Goal: Task Accomplishment & Management: Use online tool/utility

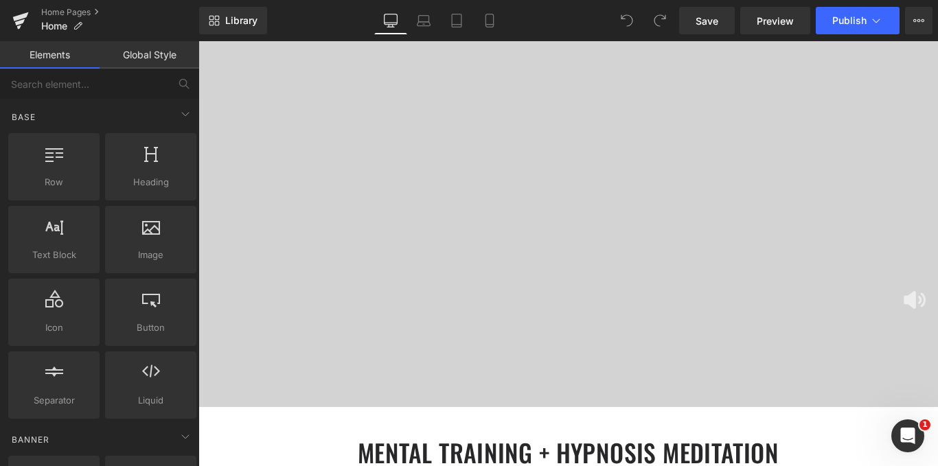
scroll to position [113, 0]
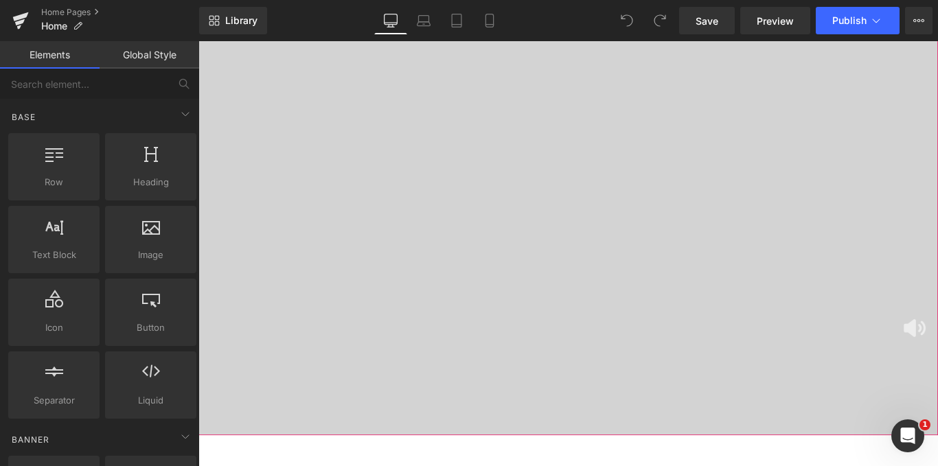
click at [428, 303] on div at bounding box center [613, 209] width 831 height 549
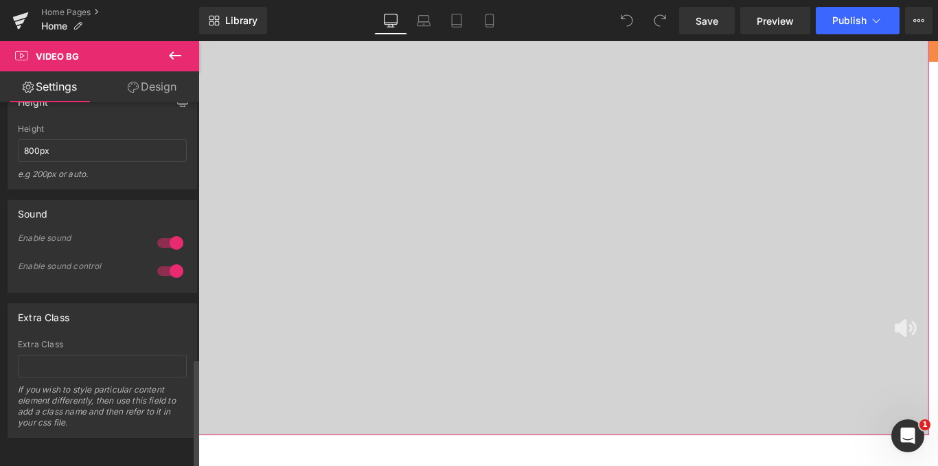
scroll to position [858, 0]
click at [915, 18] on icon at bounding box center [918, 20] width 11 height 11
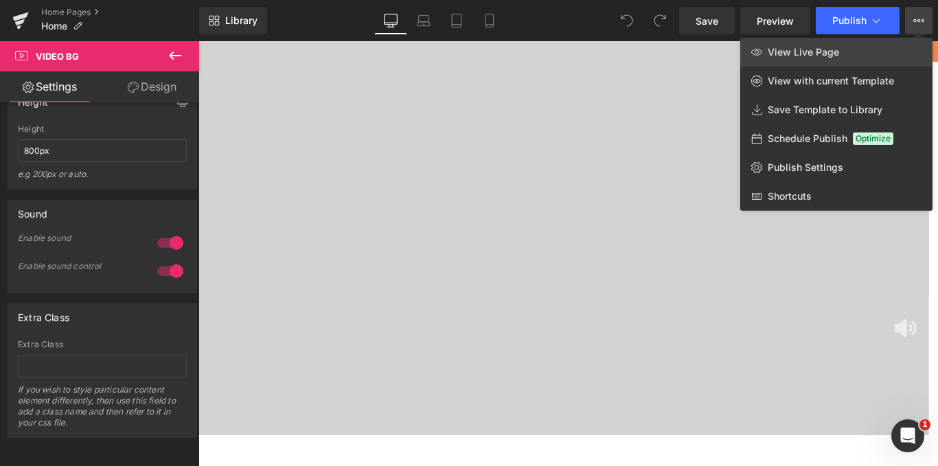
click at [840, 59] on link "View Live Page" at bounding box center [836, 52] width 192 height 29
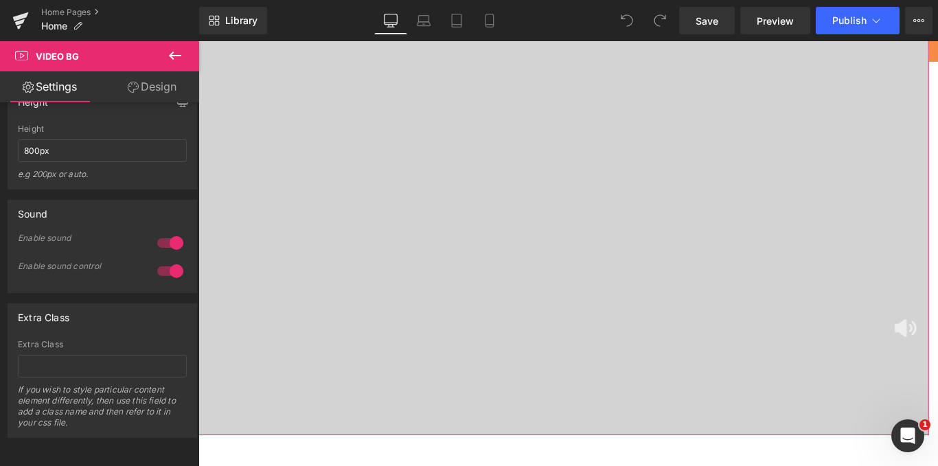
scroll to position [0, 0]
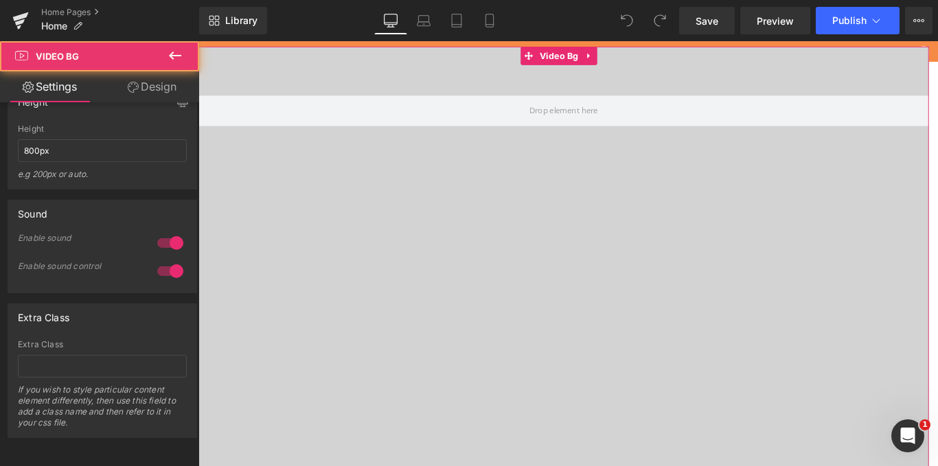
click at [590, 286] on div at bounding box center [608, 321] width 820 height 549
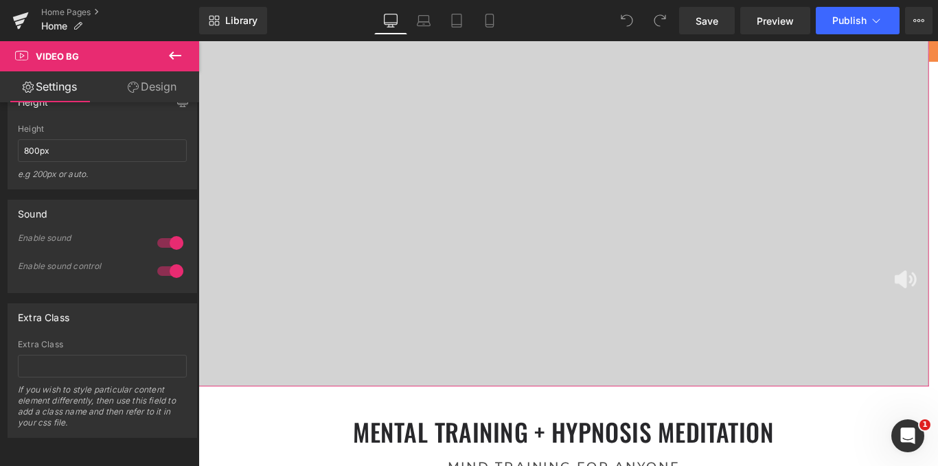
scroll to position [168, 0]
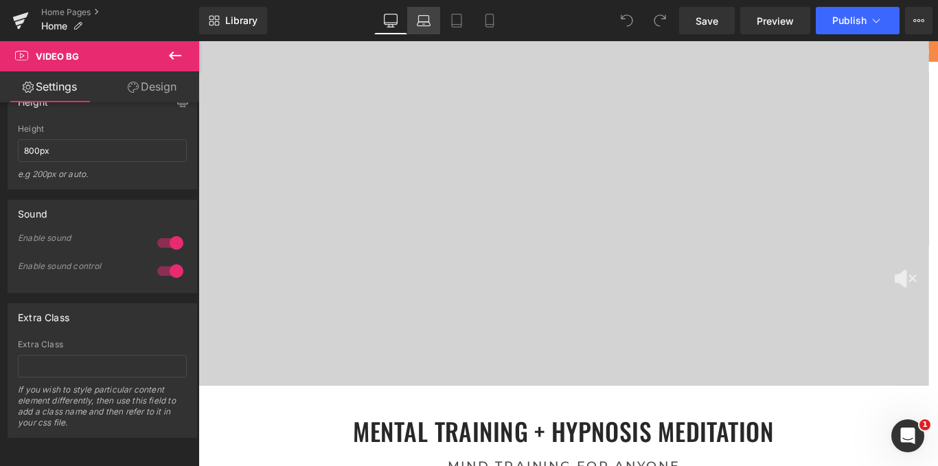
click at [433, 26] on link "Laptop" at bounding box center [423, 20] width 33 height 27
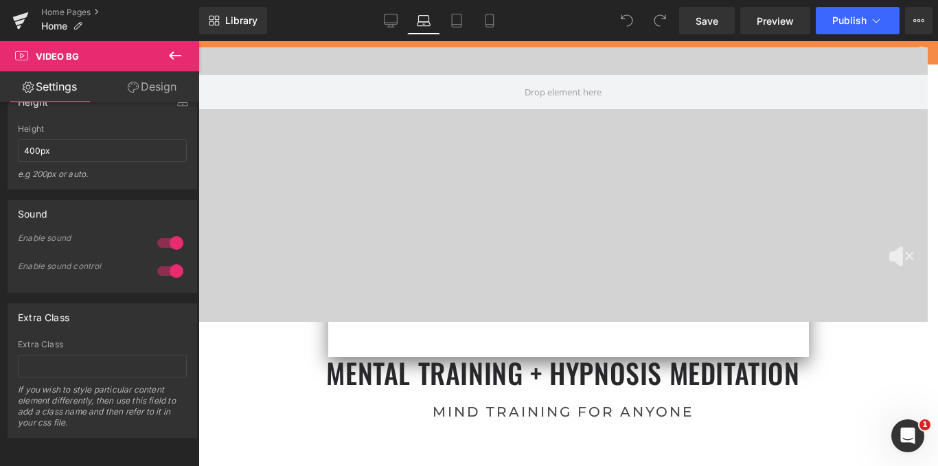
scroll to position [5415, 719]
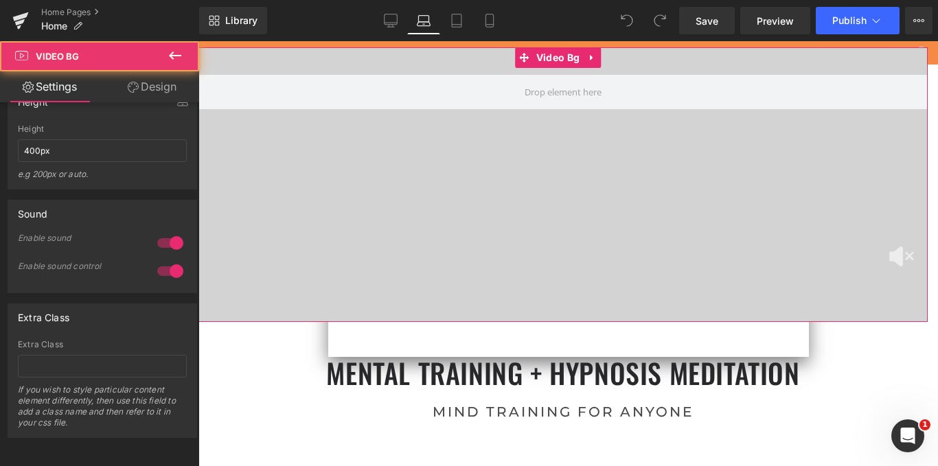
click at [398, 211] on div at bounding box center [562, 184] width 729 height 275
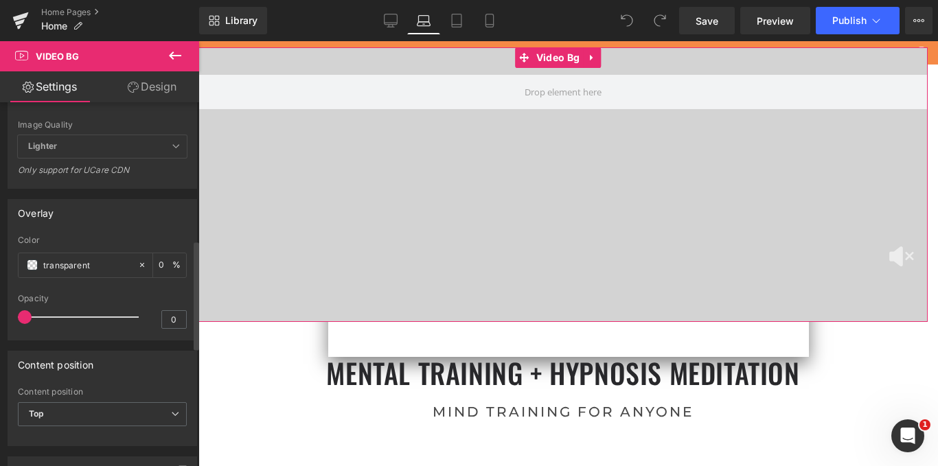
scroll to position [443, 0]
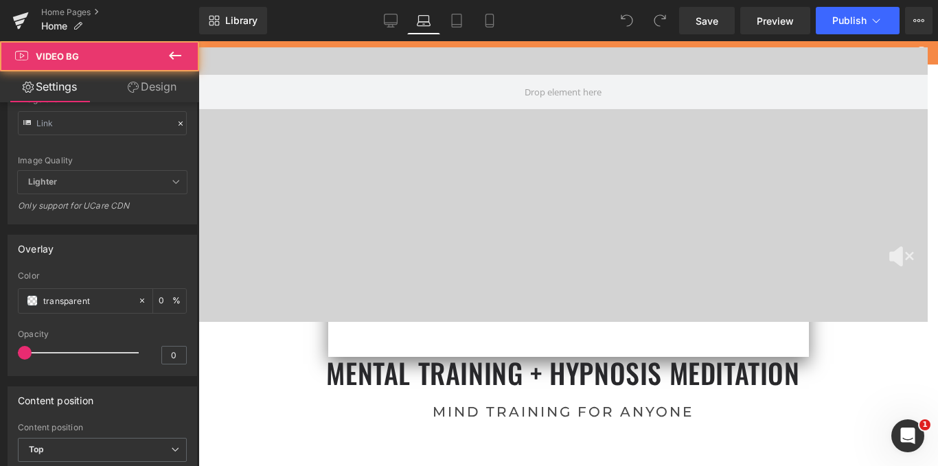
click at [440, 191] on div at bounding box center [562, 184] width 729 height 275
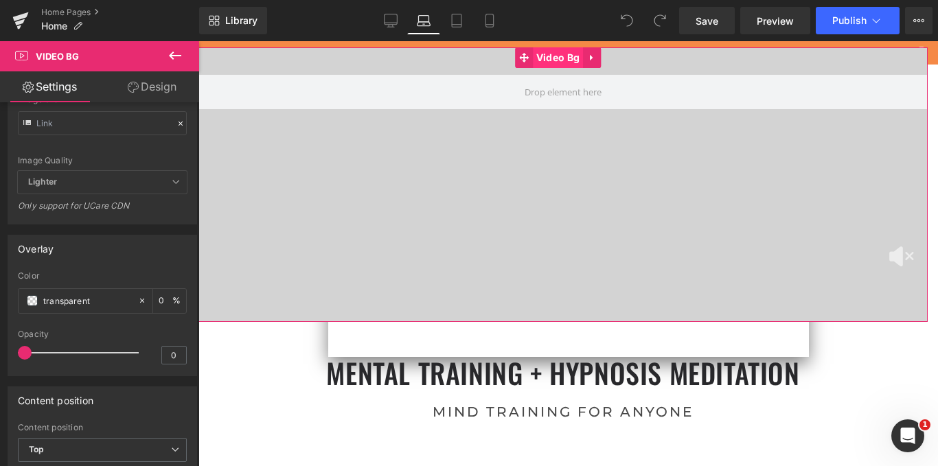
click at [536, 49] on span "Video Bg" at bounding box center [558, 57] width 50 height 21
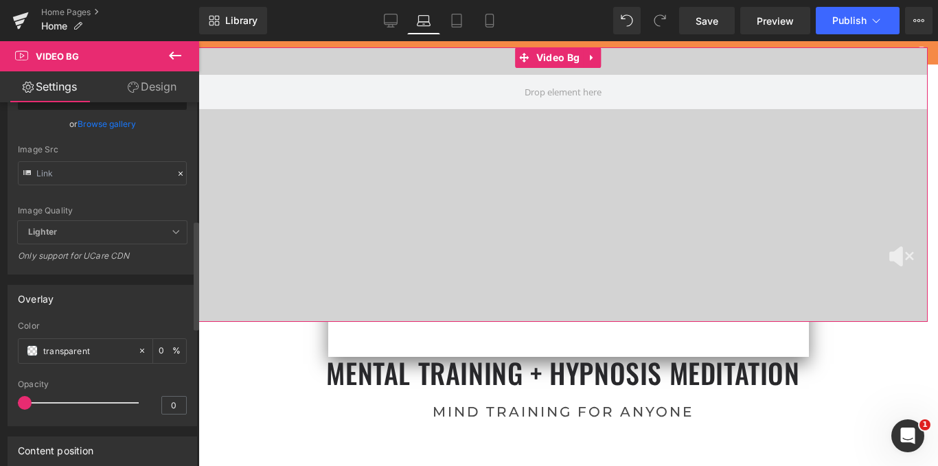
click at [117, 224] on span "Lighter" at bounding box center [102, 232] width 169 height 23
click at [172, 229] on icon at bounding box center [176, 232] width 8 height 8
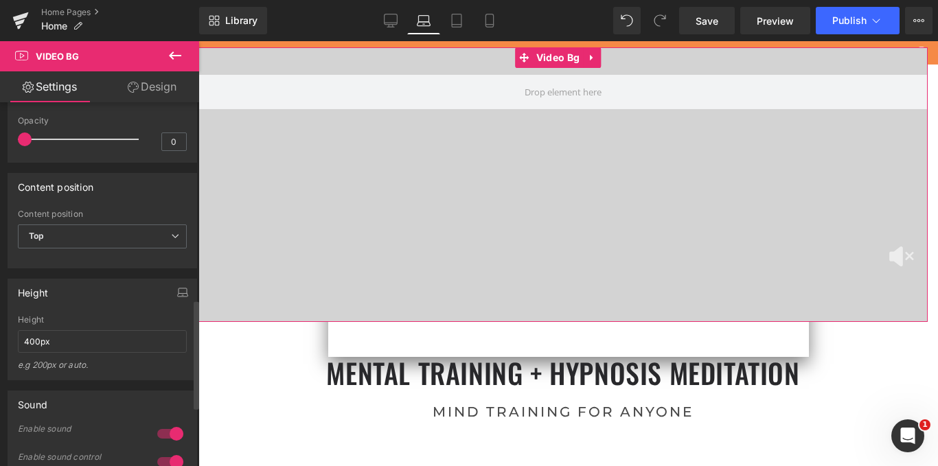
scroll to position [658, 0]
click at [171, 240] on icon at bounding box center [175, 235] width 8 height 8
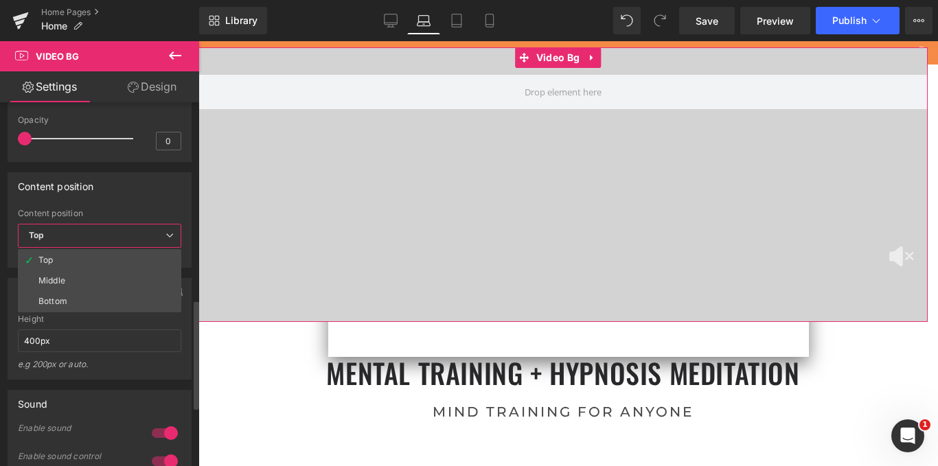
click at [168, 240] on icon at bounding box center [169, 235] width 8 height 8
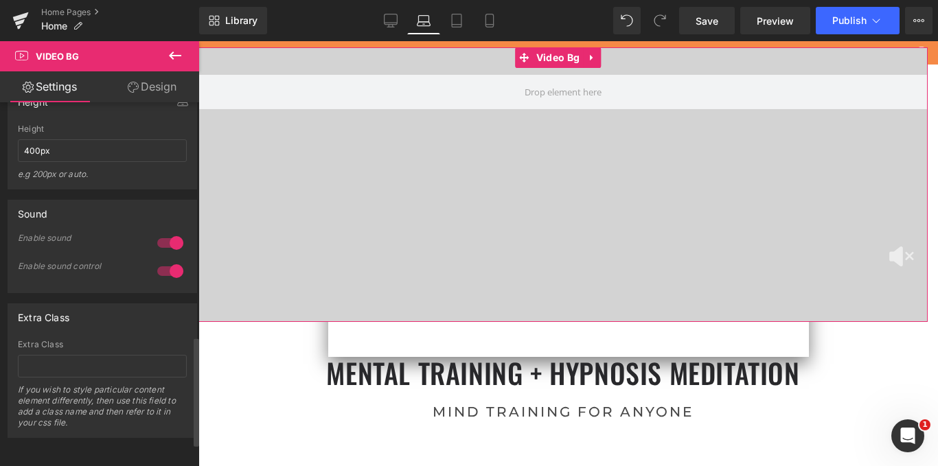
scroll to position [781, 0]
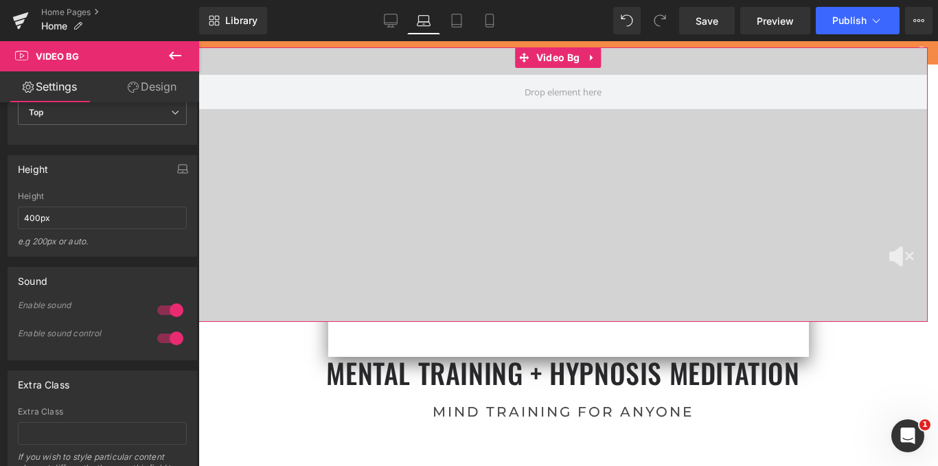
click at [147, 78] on link "Design" at bounding box center [152, 86] width 100 height 31
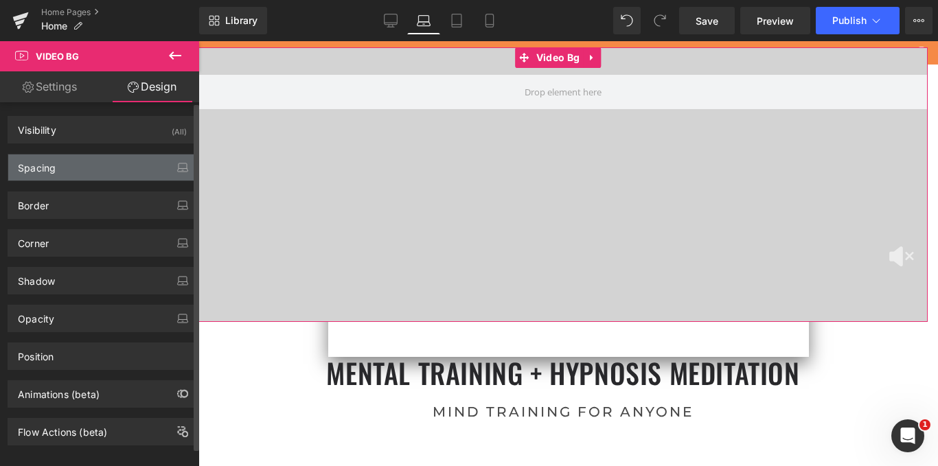
click at [107, 162] on div "Spacing" at bounding box center [102, 167] width 188 height 26
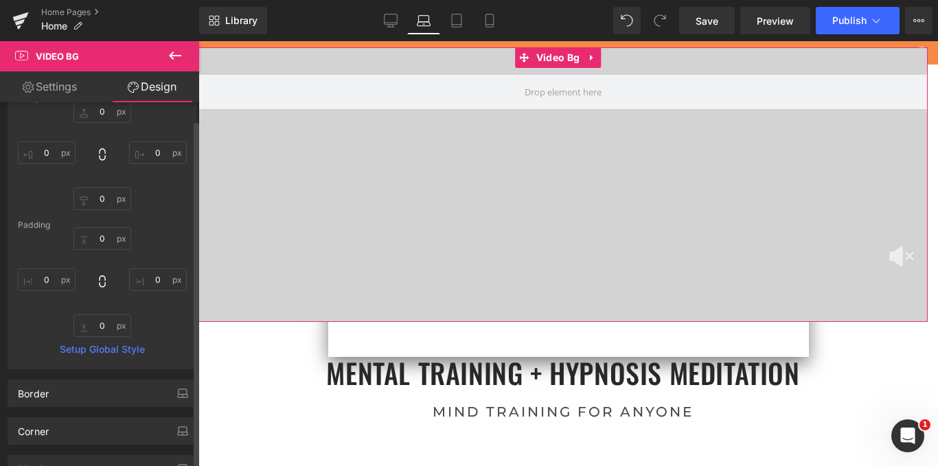
scroll to position [303, 0]
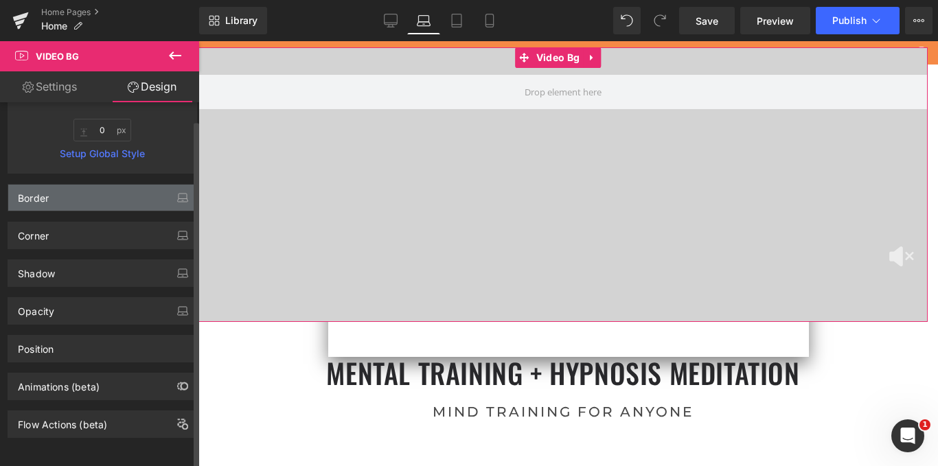
click at [98, 193] on div "Border" at bounding box center [102, 198] width 188 height 26
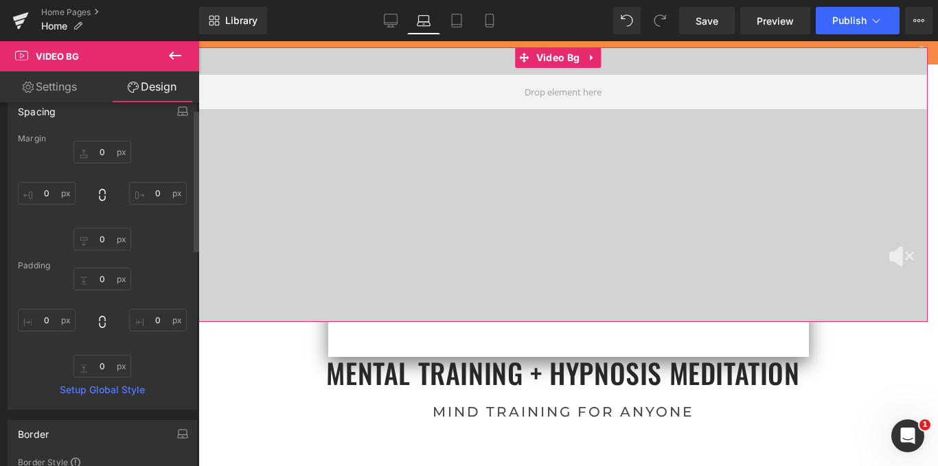
scroll to position [16, 0]
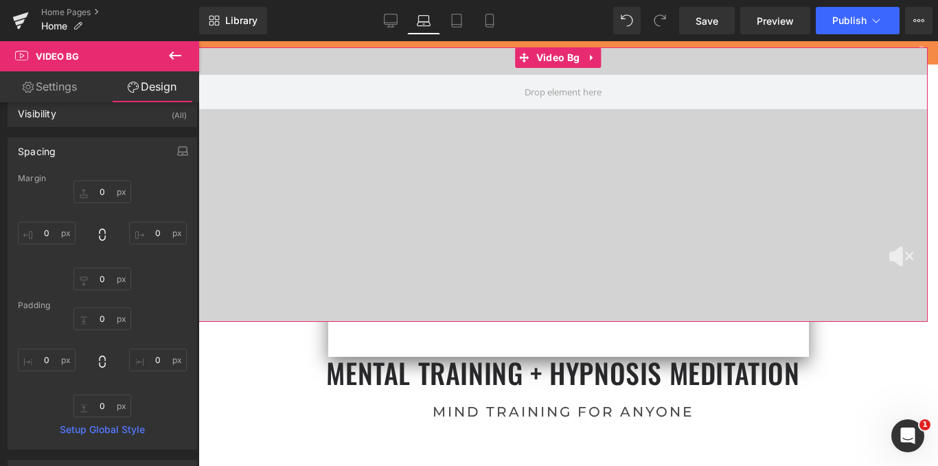
click at [68, 89] on link "Settings" at bounding box center [50, 86] width 100 height 31
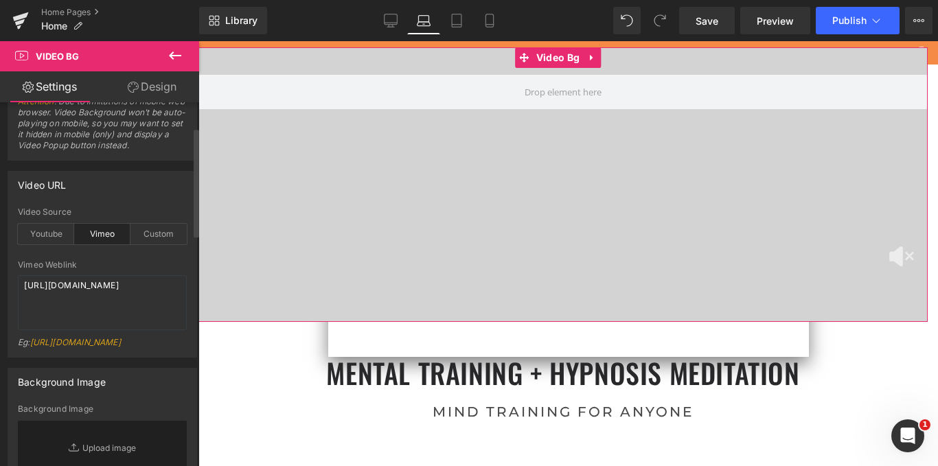
scroll to position [0, 0]
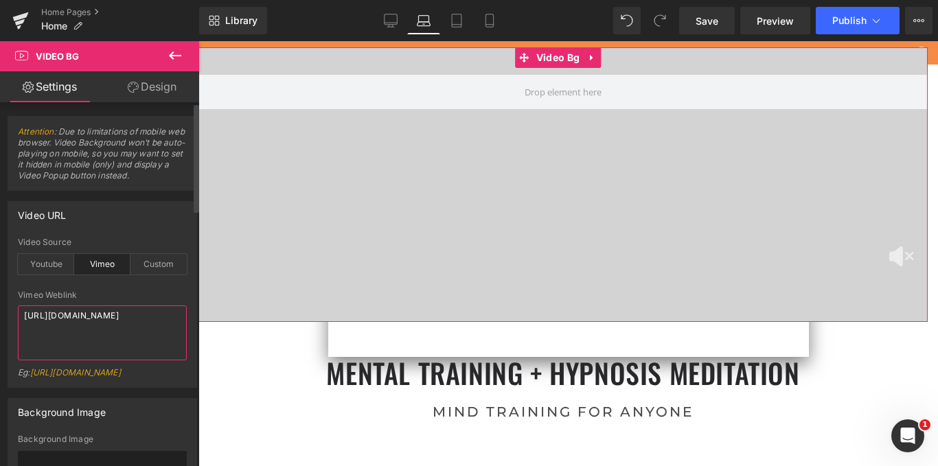
click at [93, 321] on textarea "[URL][DOMAIN_NAME]" at bounding box center [102, 333] width 169 height 55
click at [507, 183] on div at bounding box center [562, 184] width 729 height 275
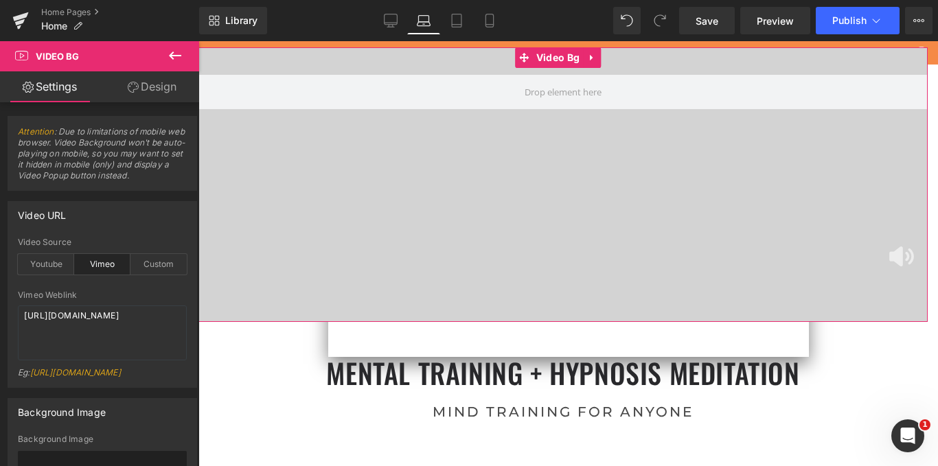
click at [899, 259] on img at bounding box center [901, 256] width 25 height 21
click at [527, 54] on icon at bounding box center [524, 57] width 10 height 10
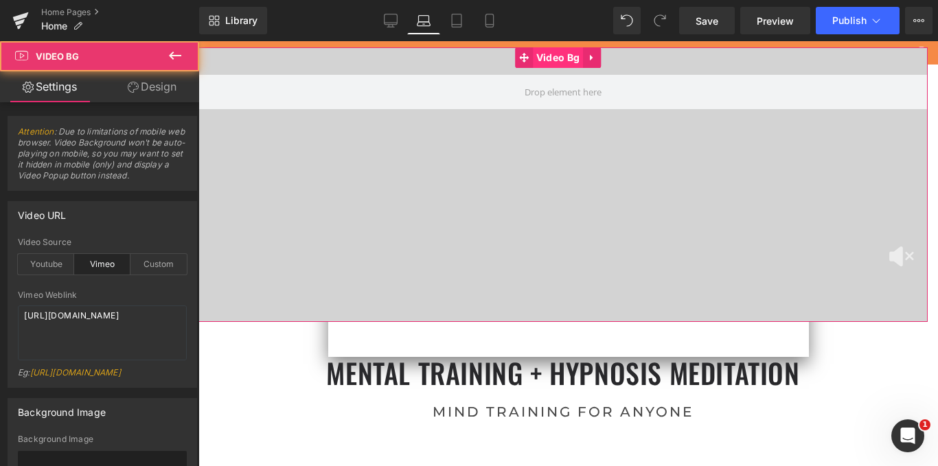
click at [539, 60] on span "Video Bg" at bounding box center [558, 57] width 50 height 21
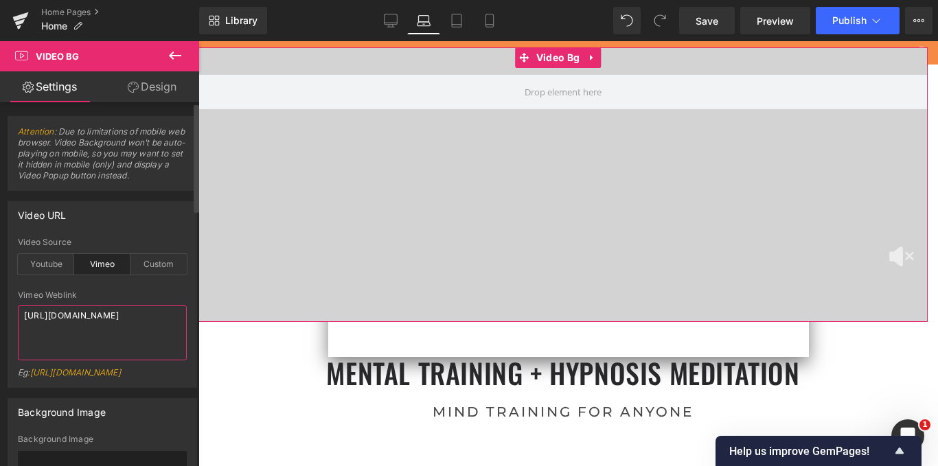
click at [59, 319] on textarea "[URL][DOMAIN_NAME]" at bounding box center [102, 333] width 169 height 55
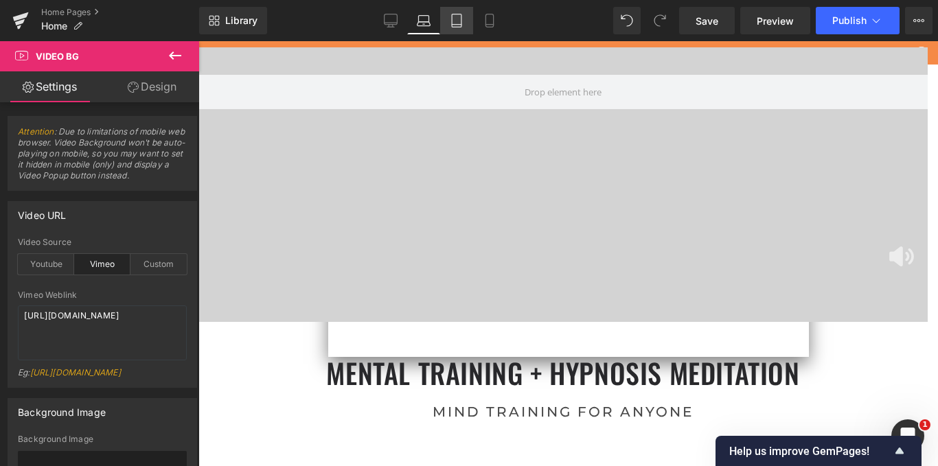
click at [454, 19] on icon at bounding box center [457, 21] width 14 height 14
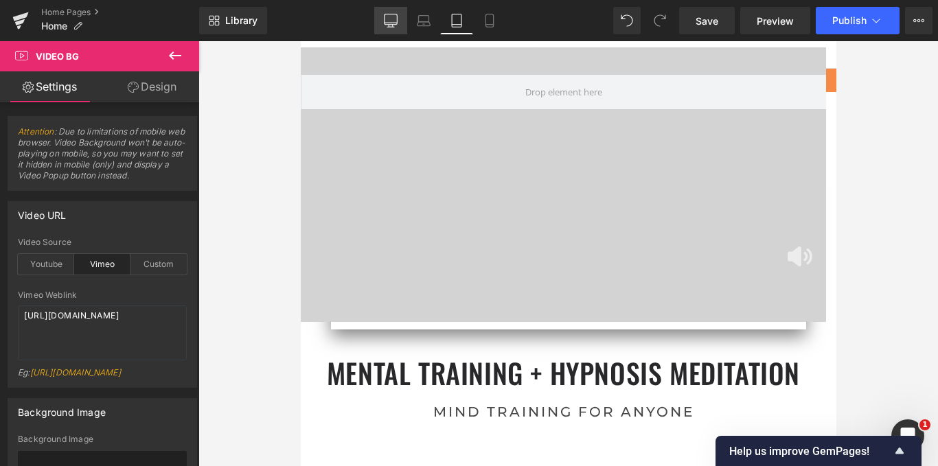
scroll to position [6810, 515]
click at [390, 16] on icon at bounding box center [391, 21] width 14 height 14
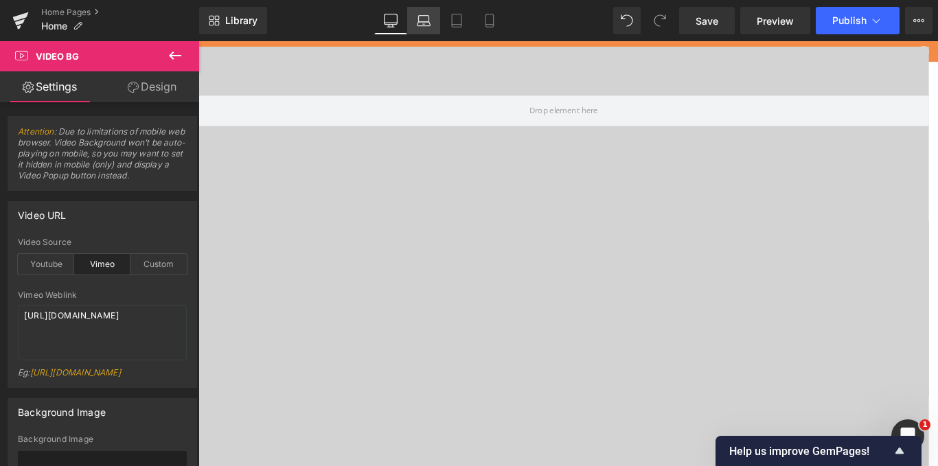
scroll to position [5505, 810]
click at [419, 16] on icon at bounding box center [424, 19] width 10 height 6
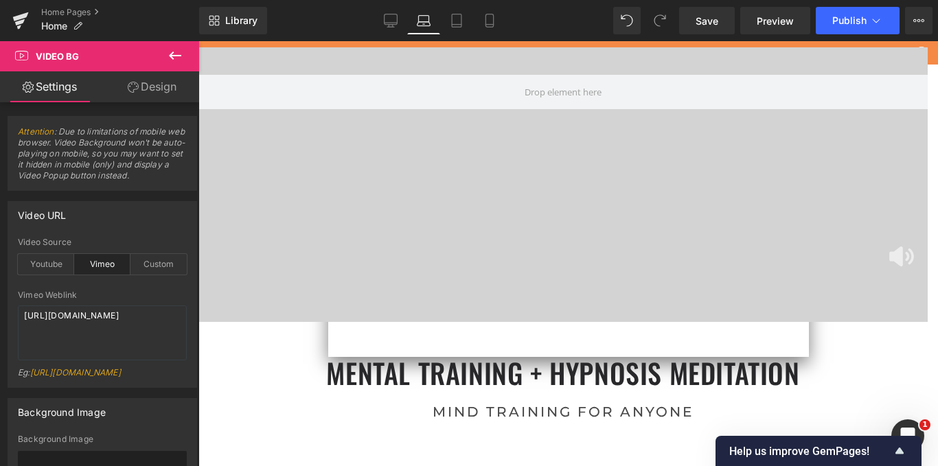
scroll to position [5415, 719]
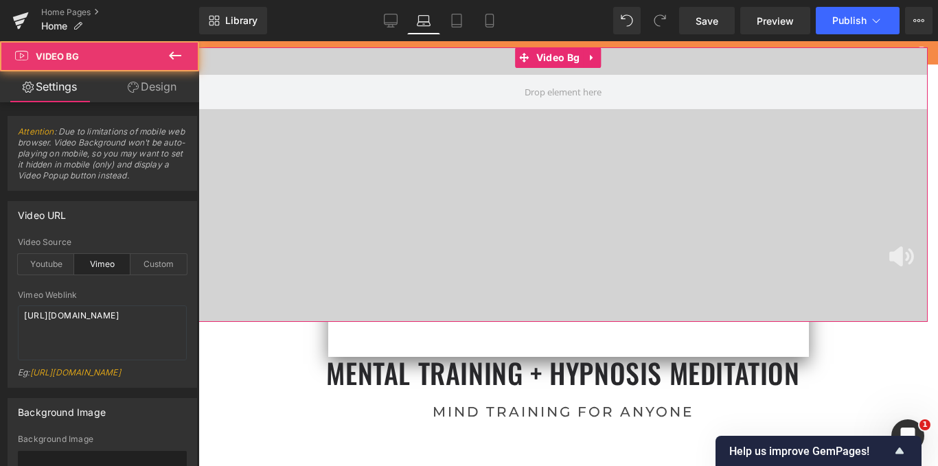
click at [899, 253] on img at bounding box center [901, 256] width 25 height 21
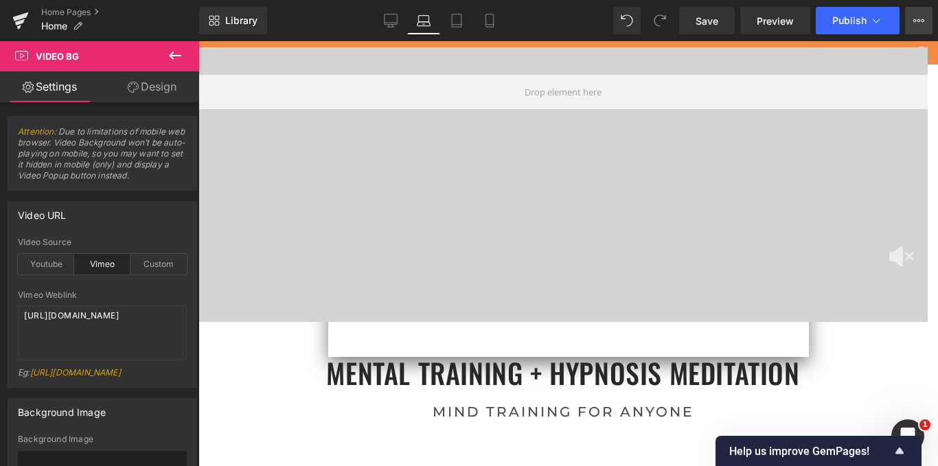
click at [922, 15] on icon at bounding box center [918, 20] width 11 height 11
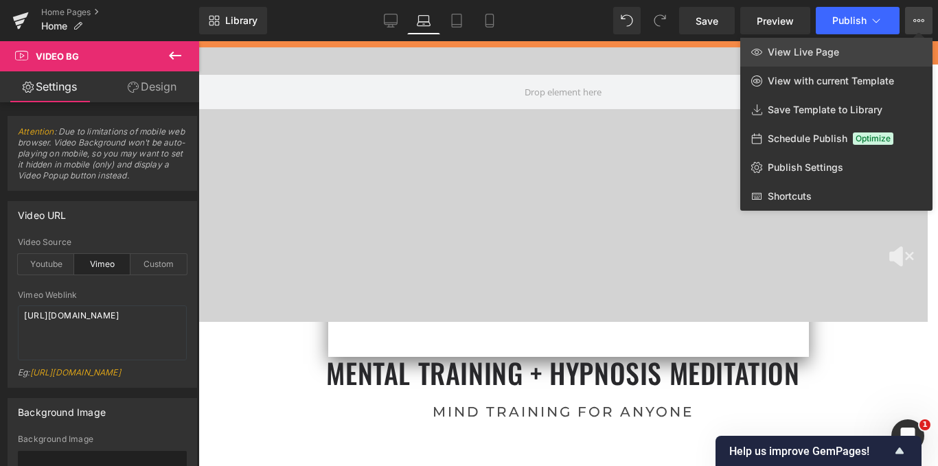
click at [814, 56] on span "View Live Page" at bounding box center [803, 52] width 71 height 12
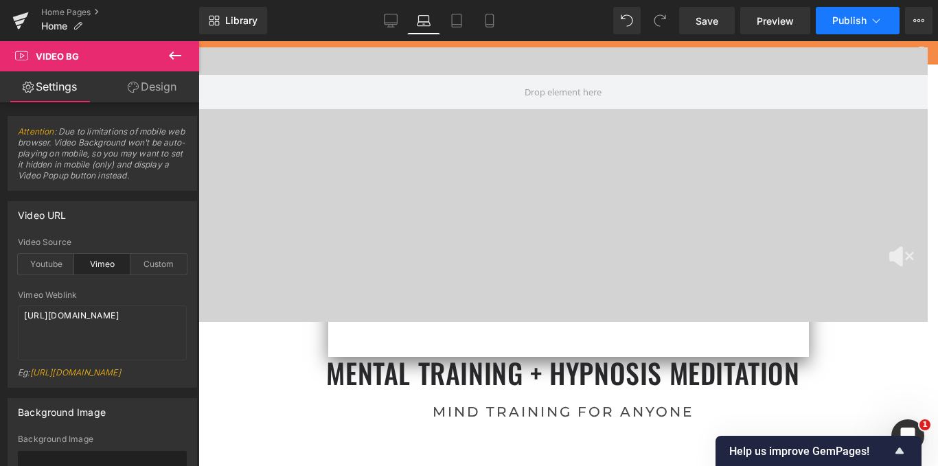
click at [852, 14] on button "Publish" at bounding box center [858, 20] width 84 height 27
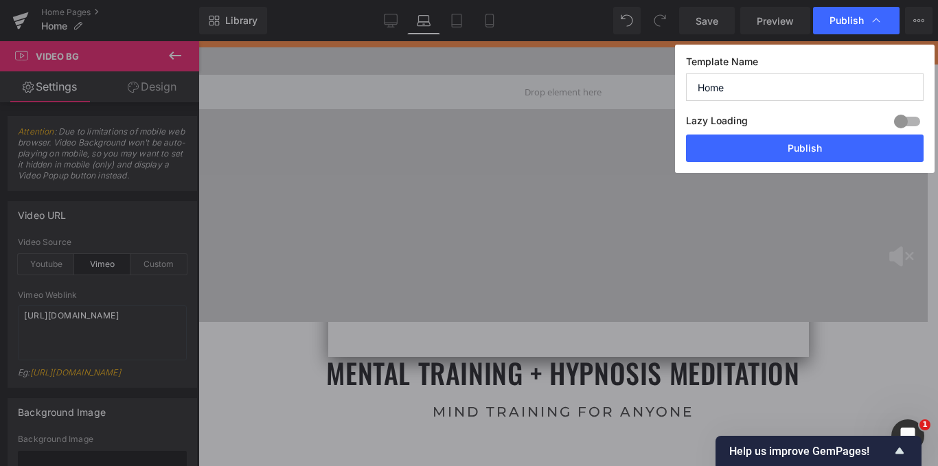
click at [731, 87] on input "Home" at bounding box center [805, 86] width 238 height 27
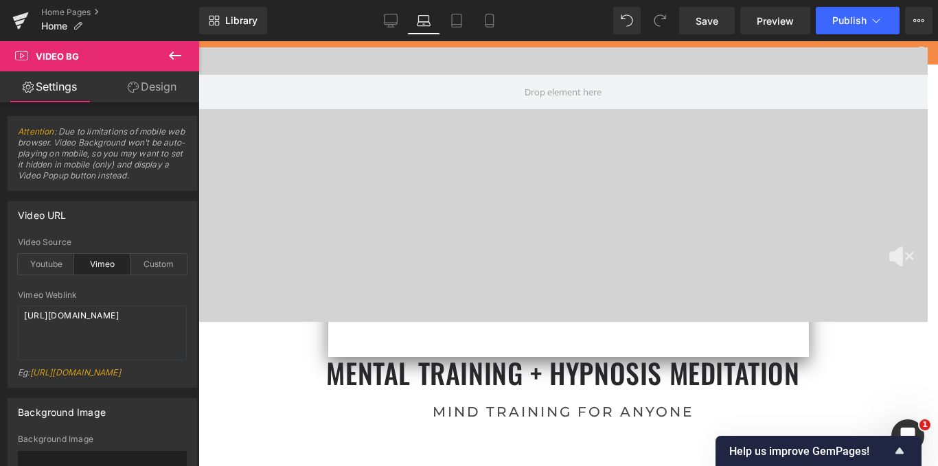
drag, startPoint x: 801, startPoint y: 95, endPoint x: 598, endPoint y: 52, distance: 207.8
click at [717, 30] on link "Save" at bounding box center [707, 20] width 56 height 27
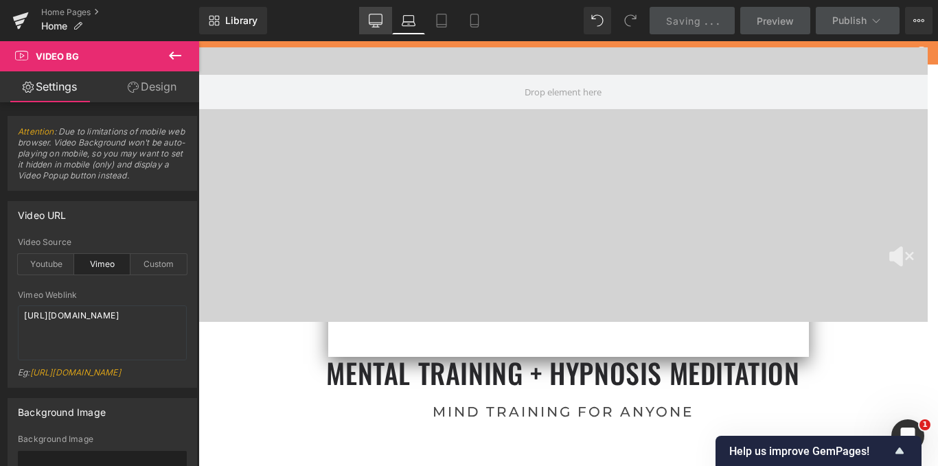
click at [373, 20] on icon at bounding box center [376, 21] width 14 height 14
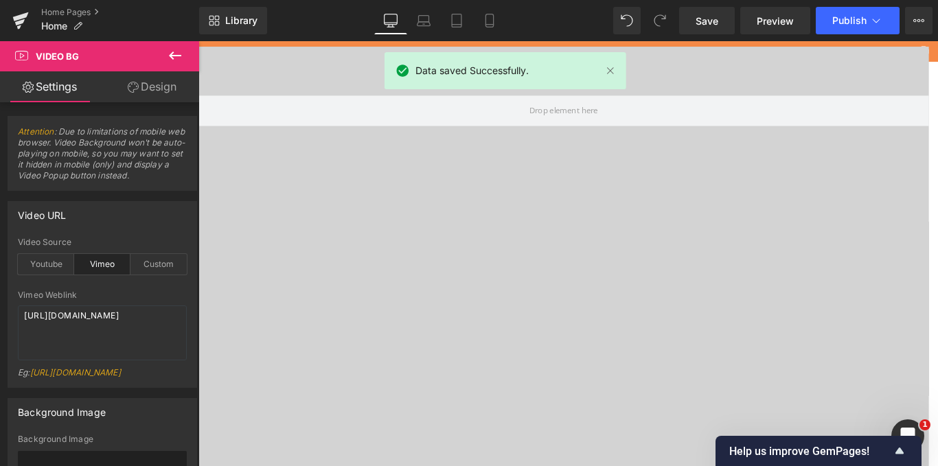
scroll to position [7, 7]
click at [920, 15] on icon at bounding box center [918, 20] width 11 height 11
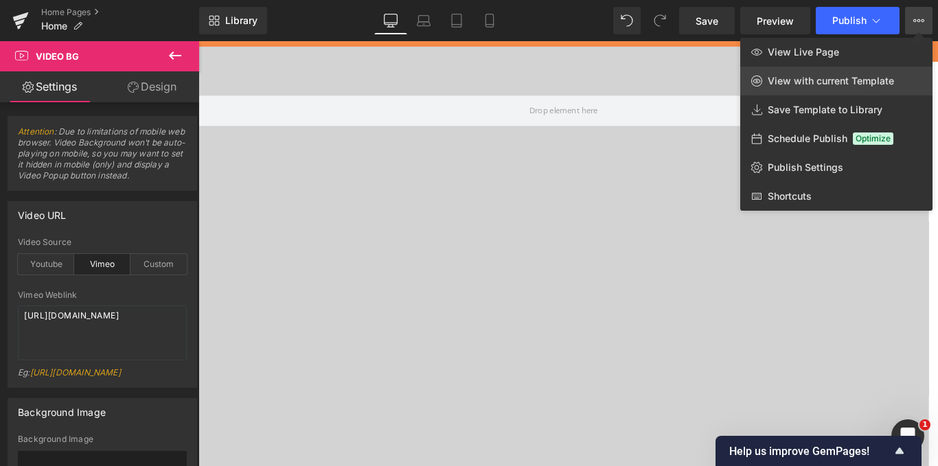
click at [875, 76] on span "View with current Template" at bounding box center [831, 81] width 126 height 12
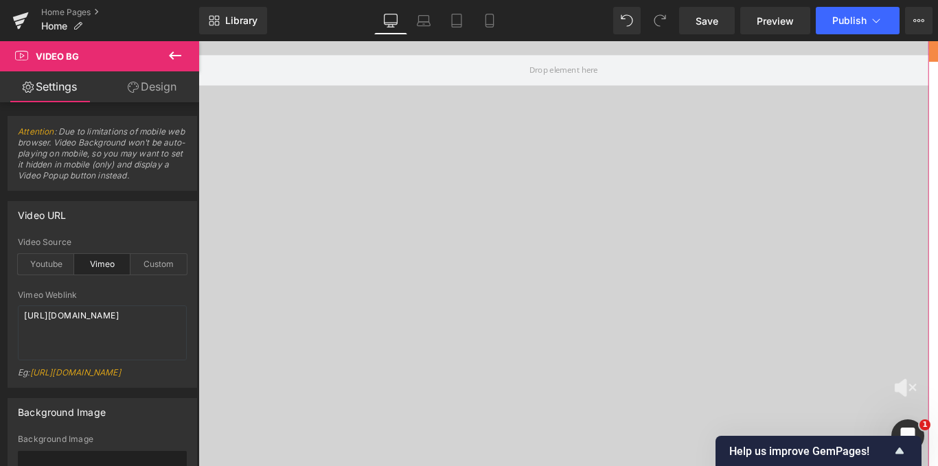
scroll to position [0, 0]
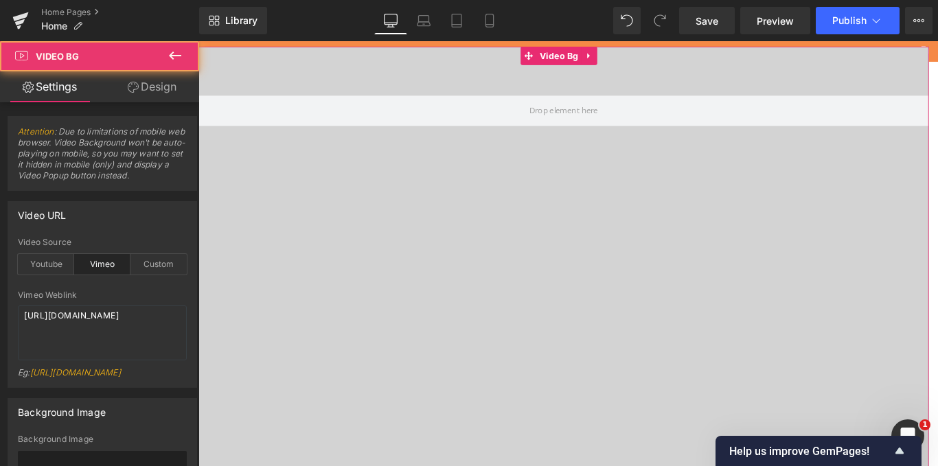
click at [614, 205] on div at bounding box center [608, 321] width 820 height 549
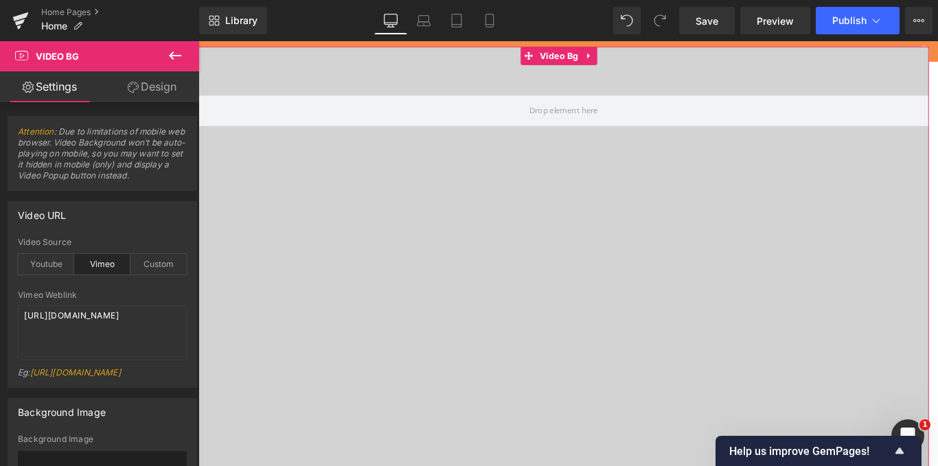
click at [376, 376] on div at bounding box center [608, 321] width 820 height 549
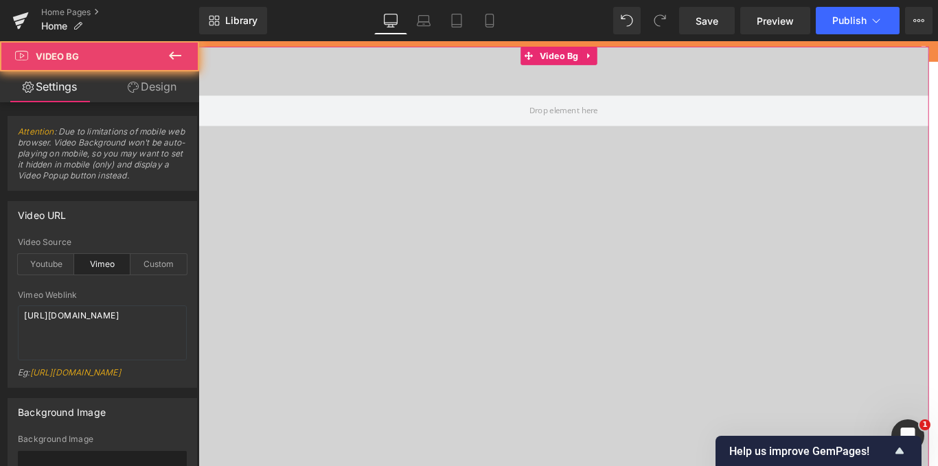
click at [376, 376] on div at bounding box center [608, 321] width 820 height 549
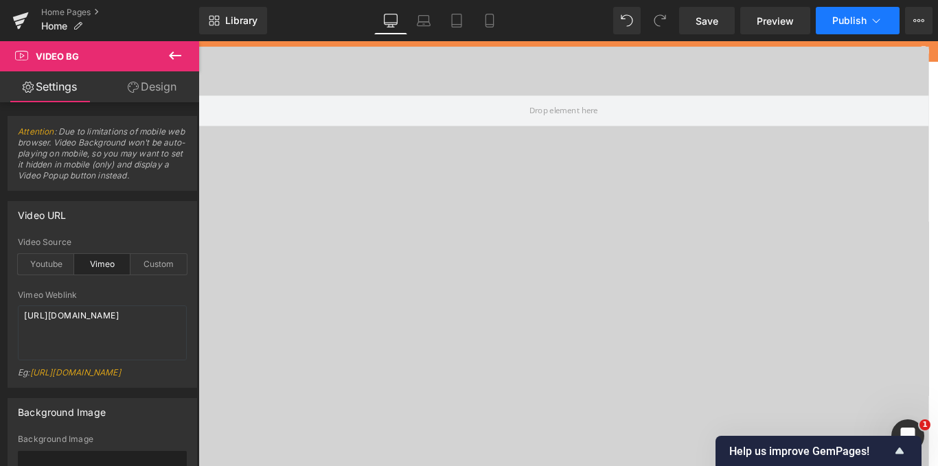
click at [878, 20] on icon at bounding box center [876, 21] width 14 height 14
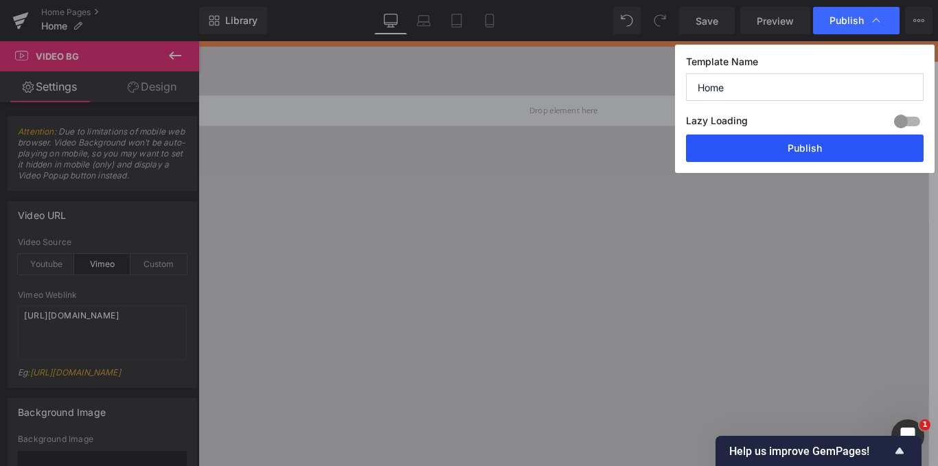
click at [849, 143] on button "Publish" at bounding box center [805, 148] width 238 height 27
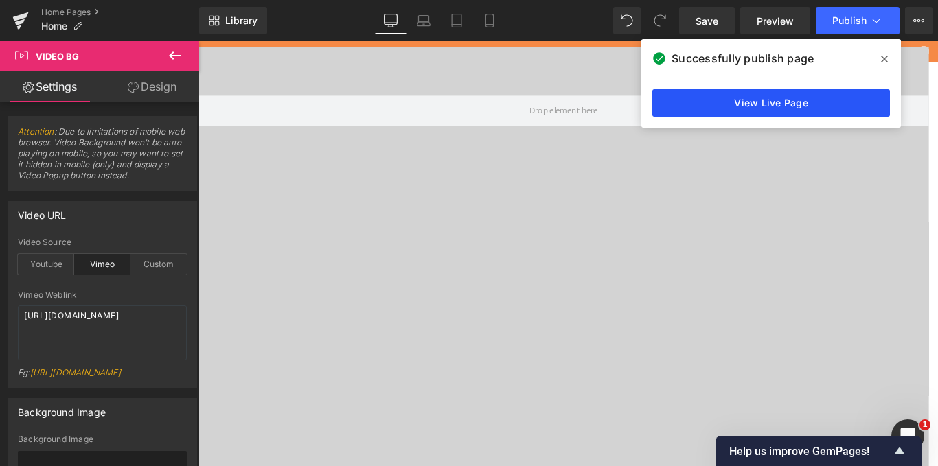
click at [762, 108] on link "View Live Page" at bounding box center [771, 102] width 238 height 27
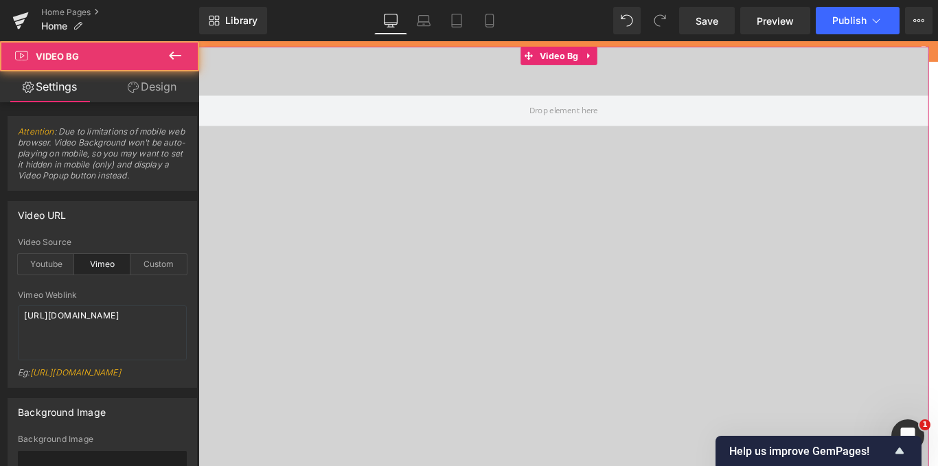
click at [380, 237] on div at bounding box center [608, 321] width 820 height 549
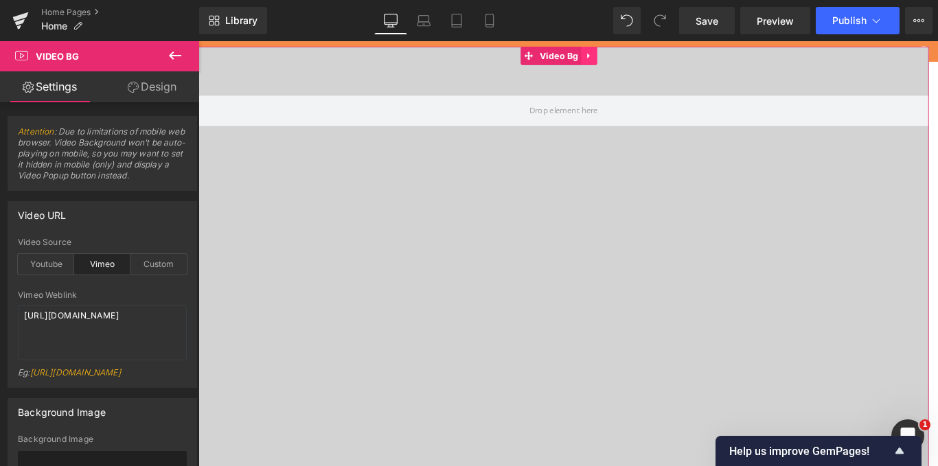
click at [633, 61] on icon at bounding box center [638, 57] width 10 height 10
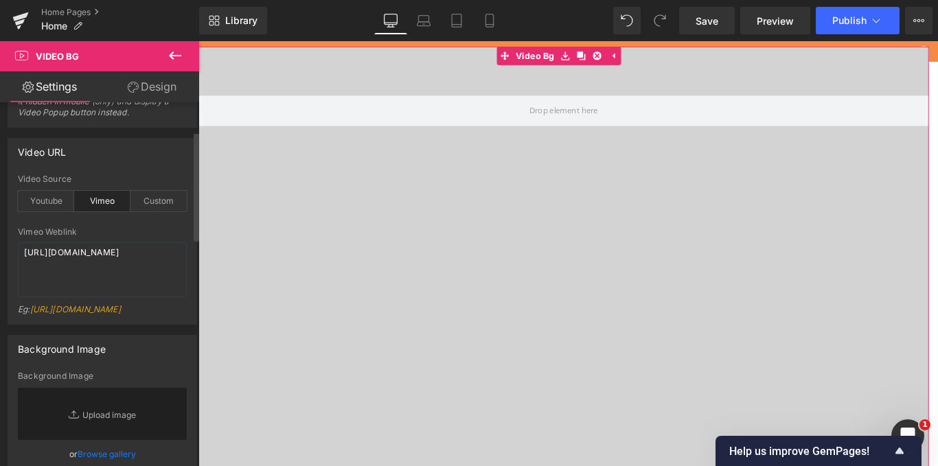
scroll to position [25, 0]
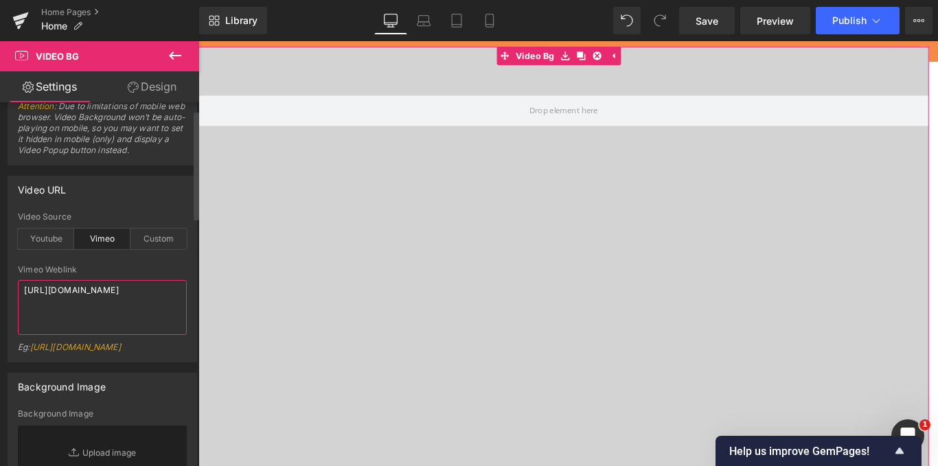
click at [86, 295] on textarea "[URL][DOMAIN_NAME]" at bounding box center [102, 307] width 169 height 55
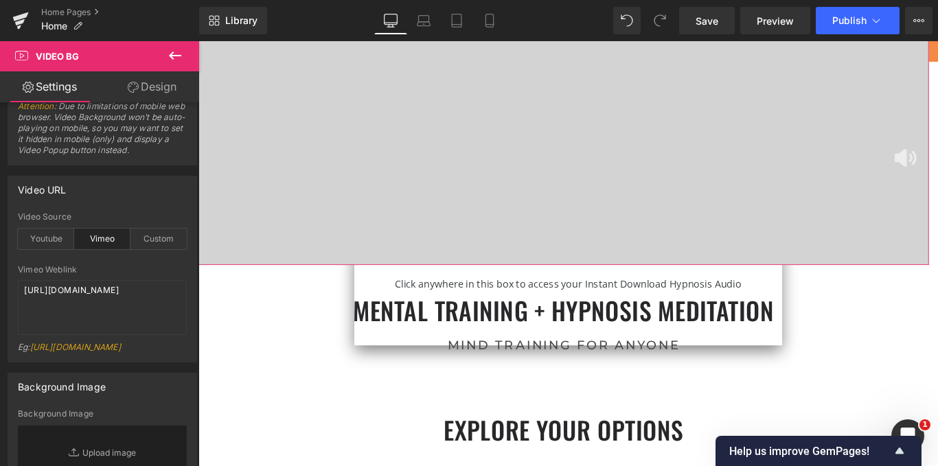
scroll to position [309, 0]
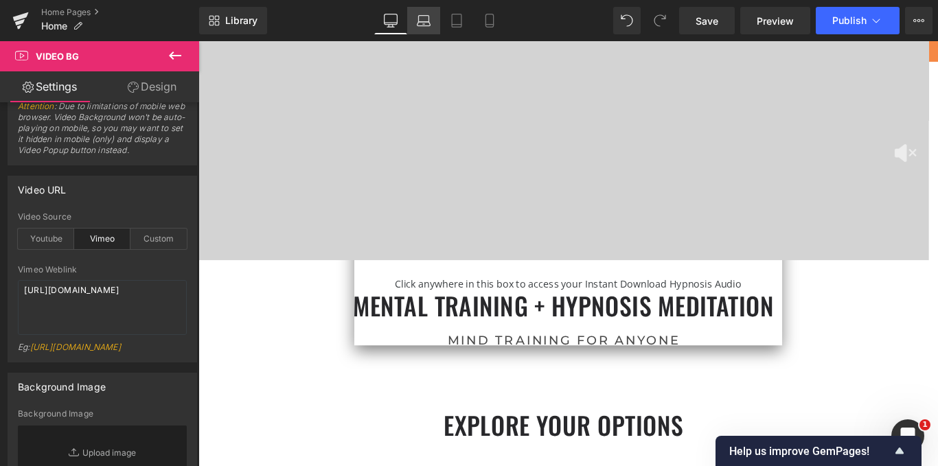
click at [421, 14] on link "Laptop" at bounding box center [423, 20] width 33 height 27
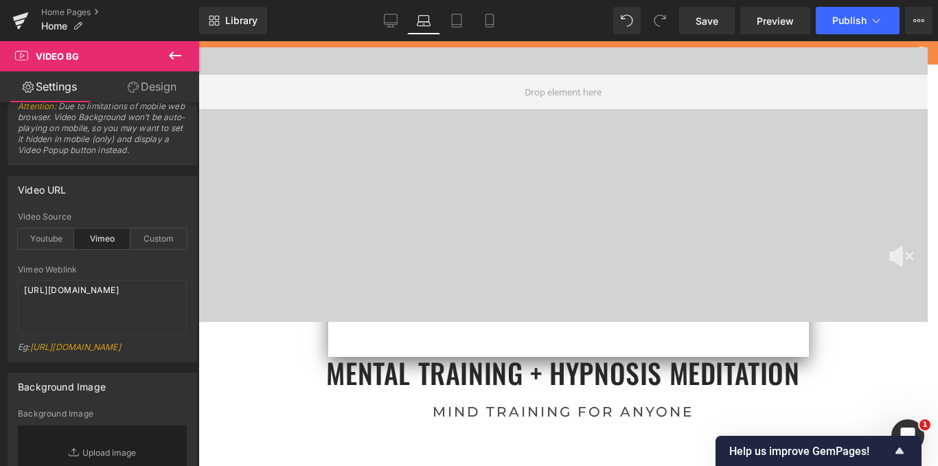
scroll to position [5415, 719]
click at [457, 15] on icon at bounding box center [457, 21] width 14 height 14
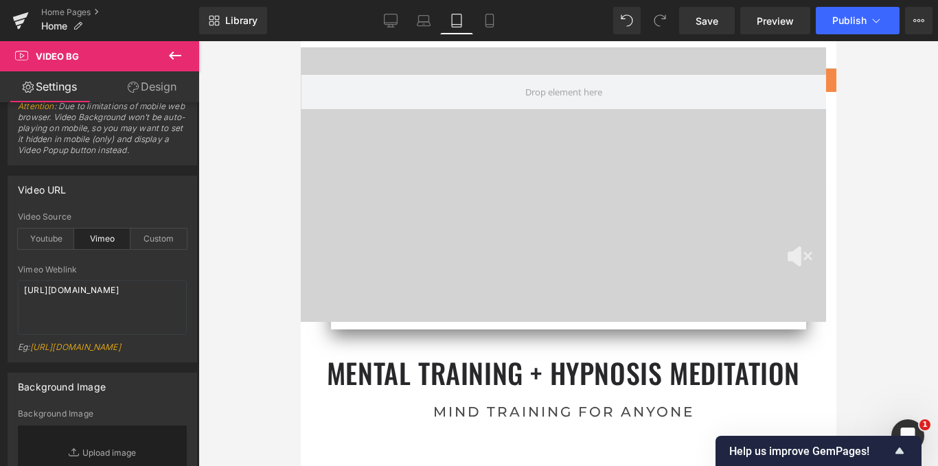
scroll to position [6810, 515]
click at [392, 21] on icon at bounding box center [391, 21] width 14 height 14
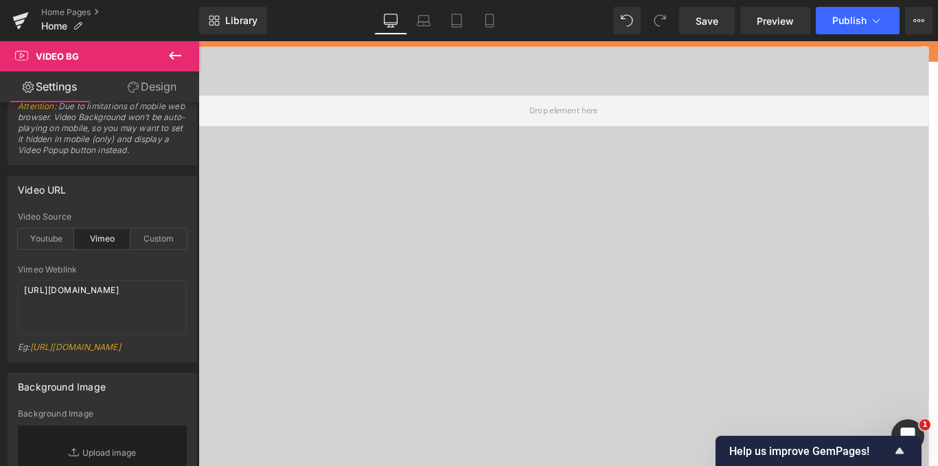
scroll to position [5505, 810]
click at [452, 9] on link "Tablet" at bounding box center [456, 20] width 33 height 27
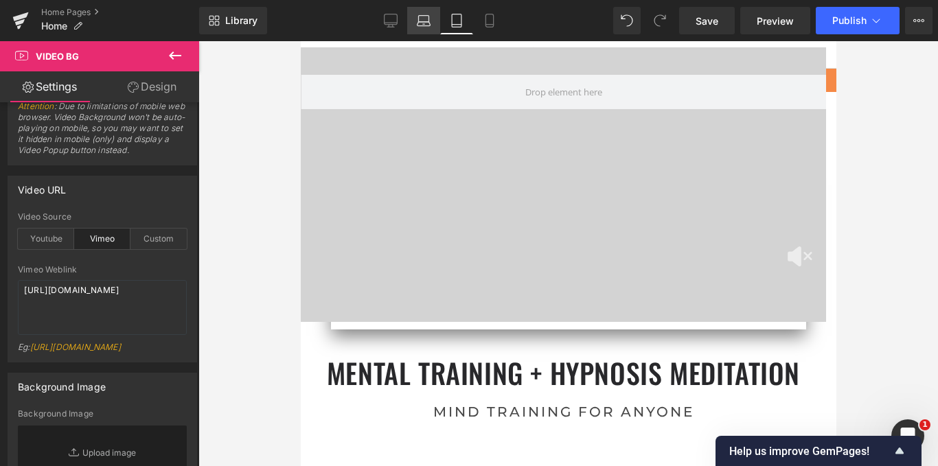
scroll to position [6810, 515]
click at [416, 23] on link "Laptop" at bounding box center [423, 20] width 33 height 27
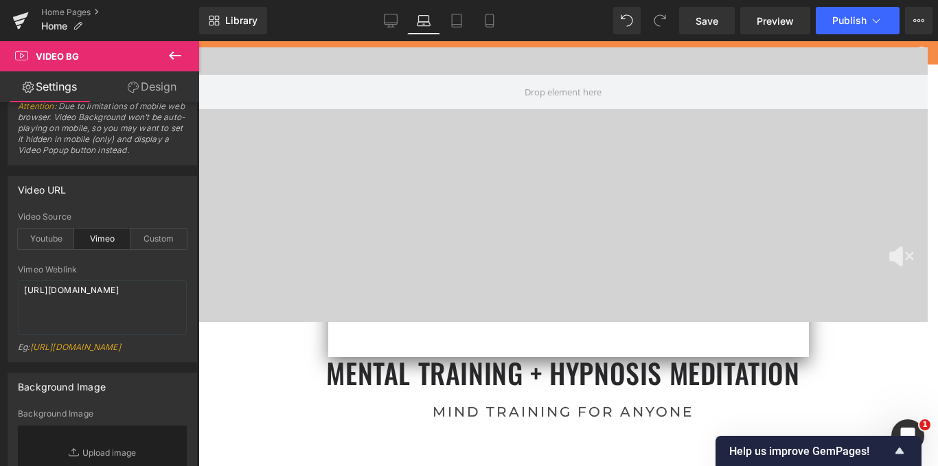
scroll to position [5415, 719]
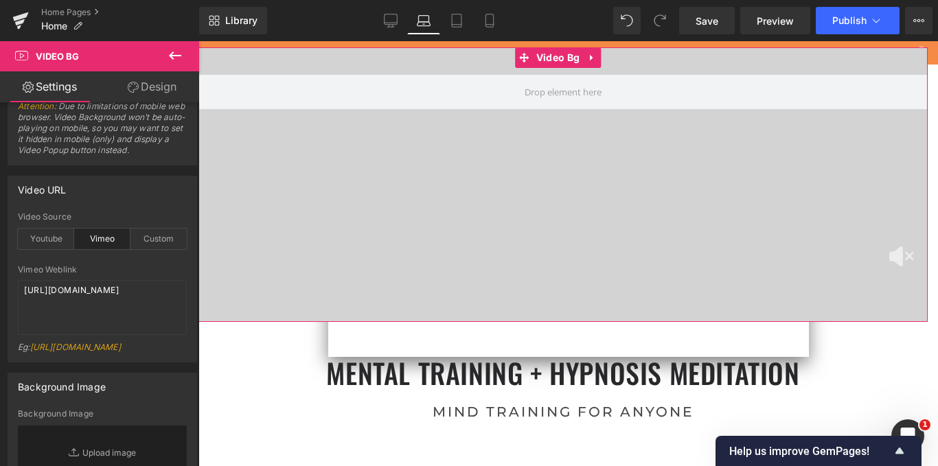
click at [157, 77] on link "Design" at bounding box center [152, 86] width 100 height 31
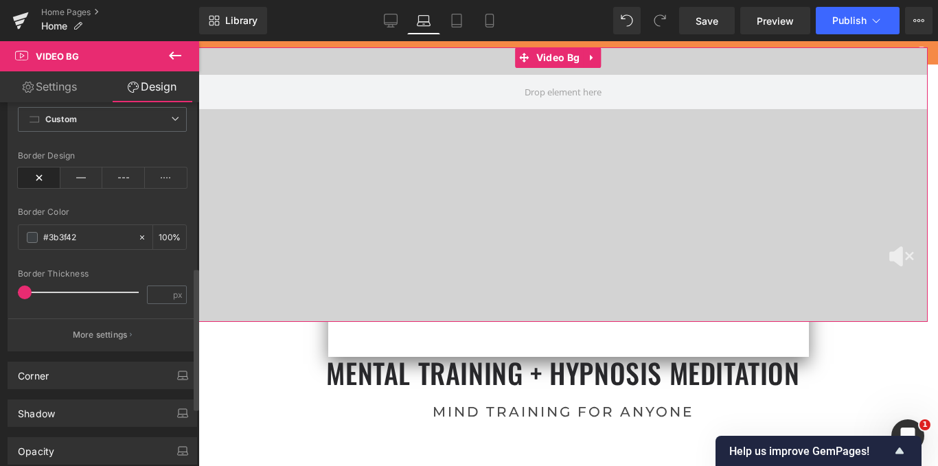
scroll to position [573, 0]
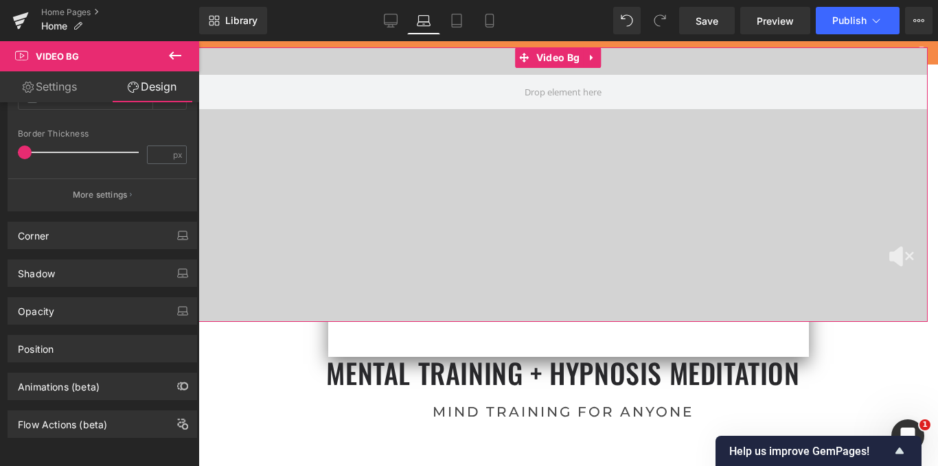
click at [59, 90] on link "Settings" at bounding box center [50, 86] width 100 height 31
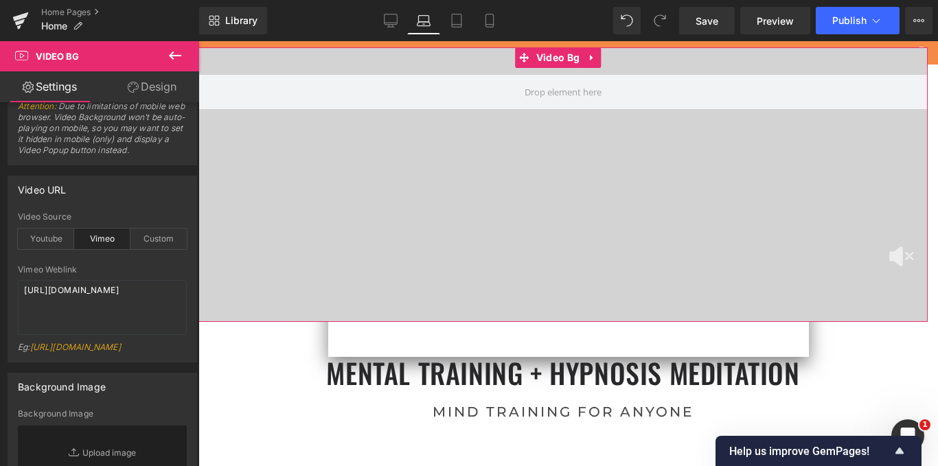
click at [146, 82] on link "Design" at bounding box center [152, 86] width 100 height 31
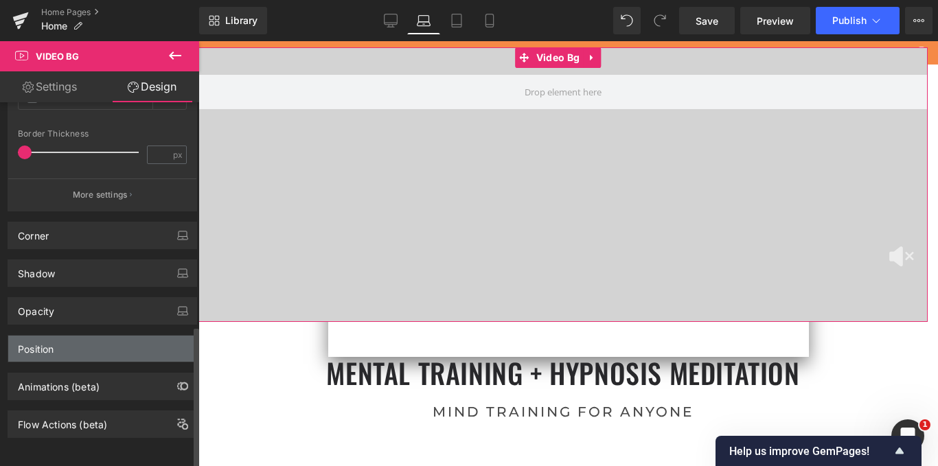
click at [93, 336] on div "Position" at bounding box center [102, 349] width 188 height 26
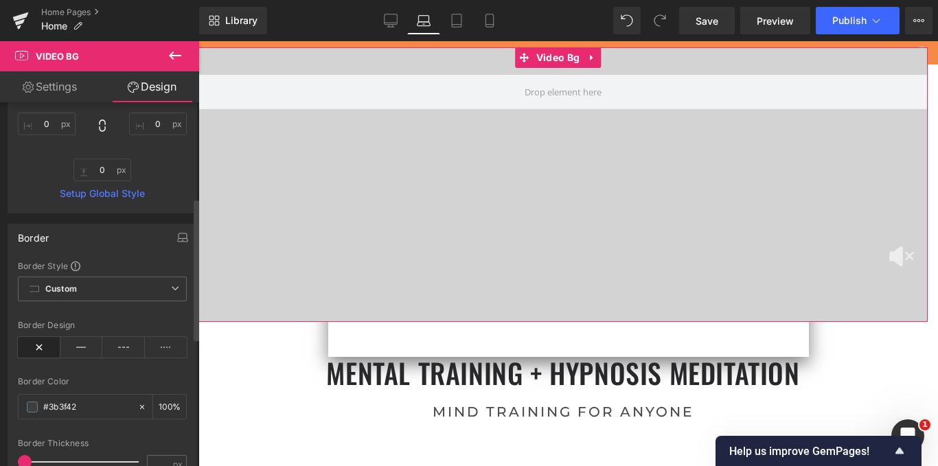
scroll to position [243, 0]
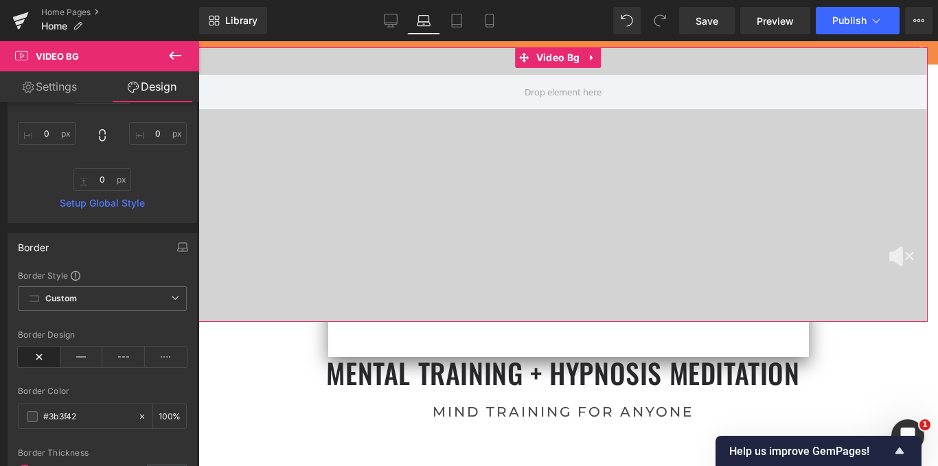
click at [49, 91] on link "Settings" at bounding box center [50, 86] width 100 height 31
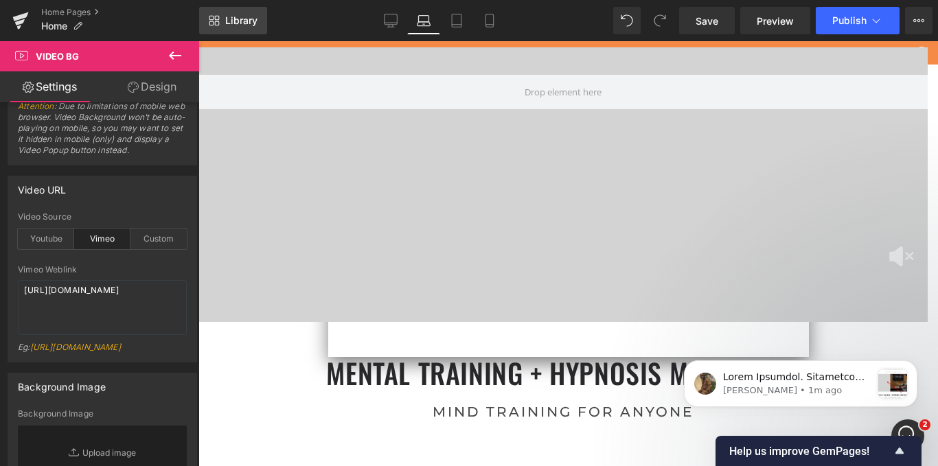
scroll to position [0, 0]
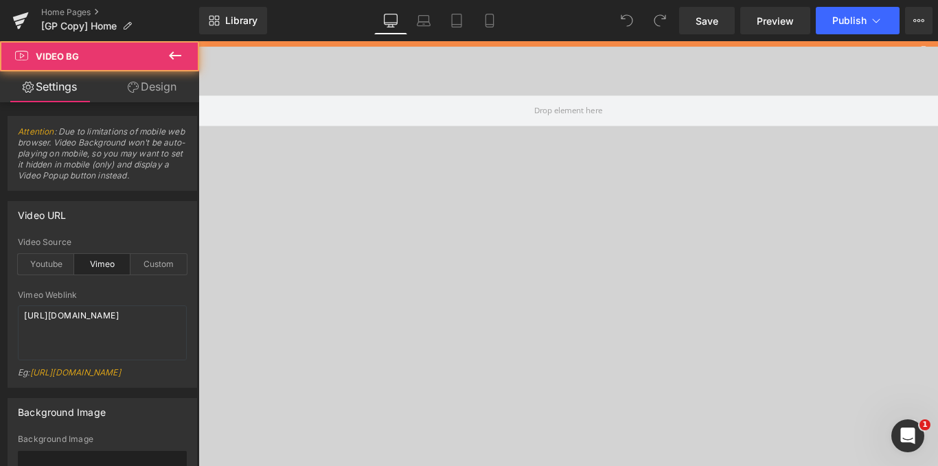
click at [630, 415] on div at bounding box center [613, 321] width 831 height 549
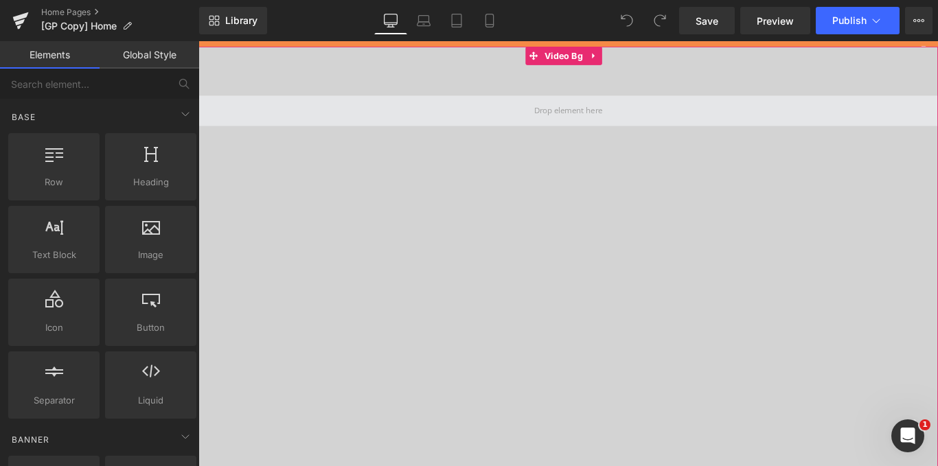
click at [595, 108] on span at bounding box center [614, 118] width 87 height 25
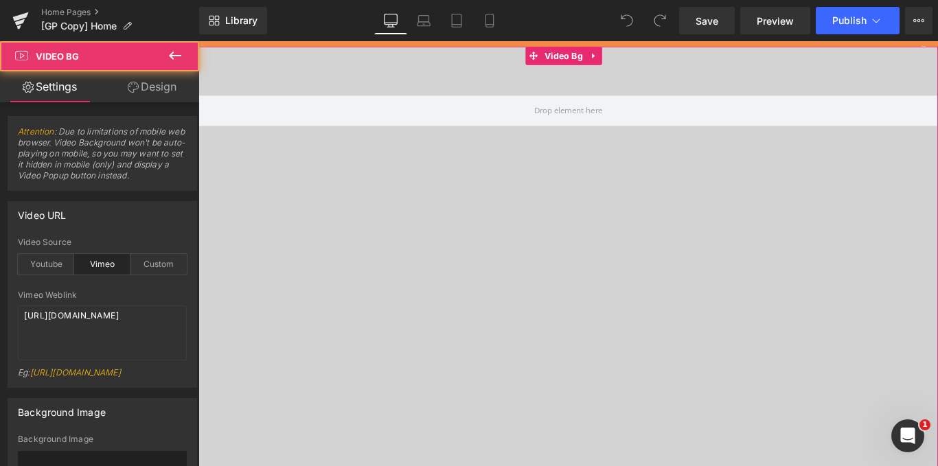
click at [460, 244] on div at bounding box center [613, 321] width 831 height 549
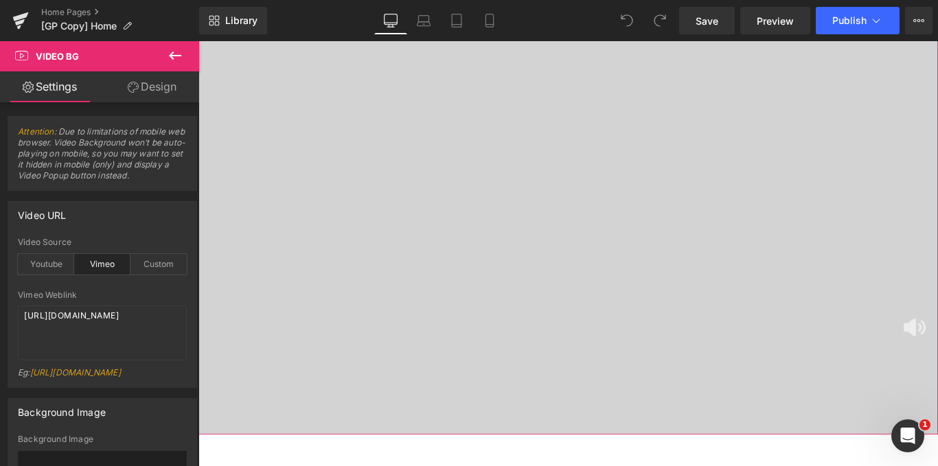
scroll to position [109, 0]
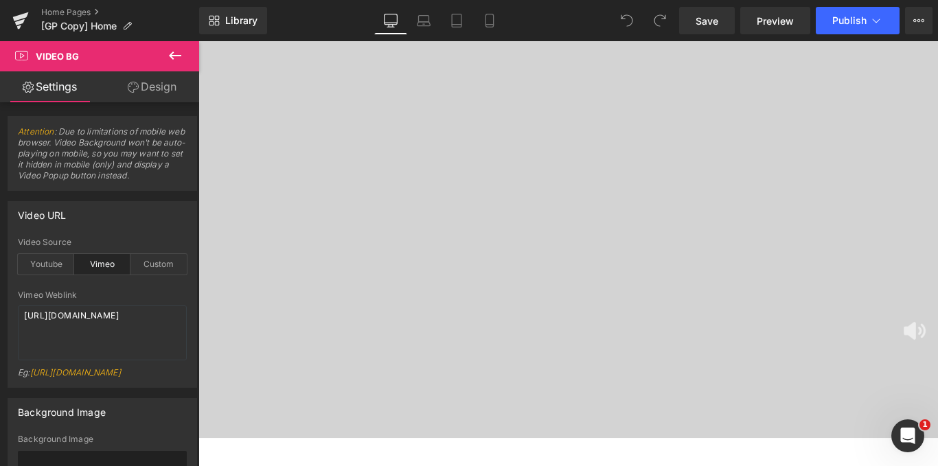
click at [174, 58] on icon at bounding box center [175, 55] width 16 height 16
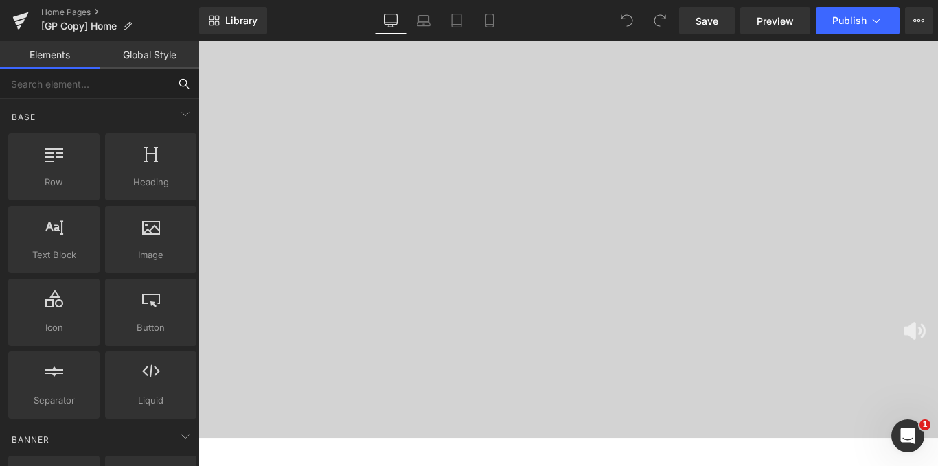
click at [90, 91] on input "text" at bounding box center [84, 84] width 169 height 30
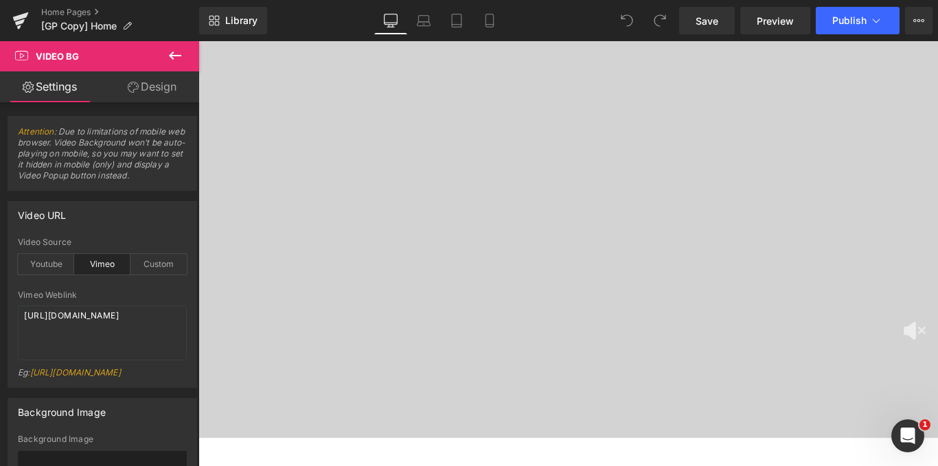
click at [173, 54] on icon at bounding box center [175, 55] width 16 height 16
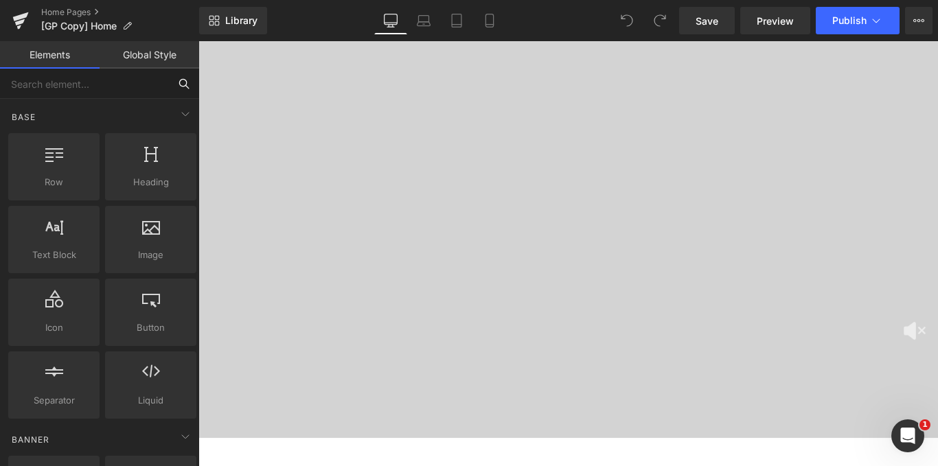
click at [89, 89] on input "text" at bounding box center [84, 84] width 169 height 30
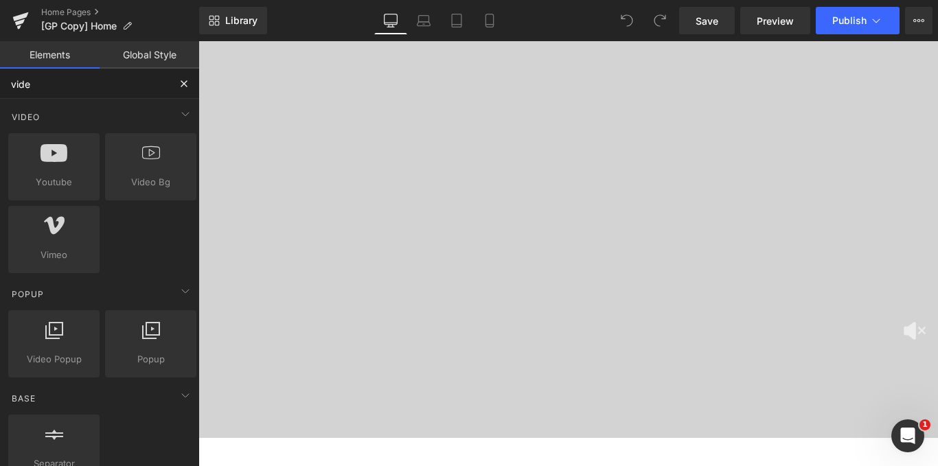
type input "video"
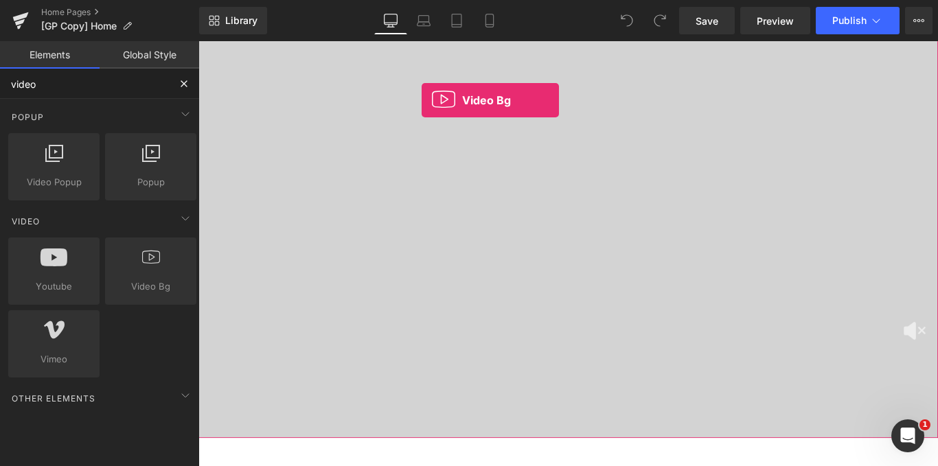
drag, startPoint x: 342, startPoint y: 312, endPoint x: 449, endPoint y: 108, distance: 230.9
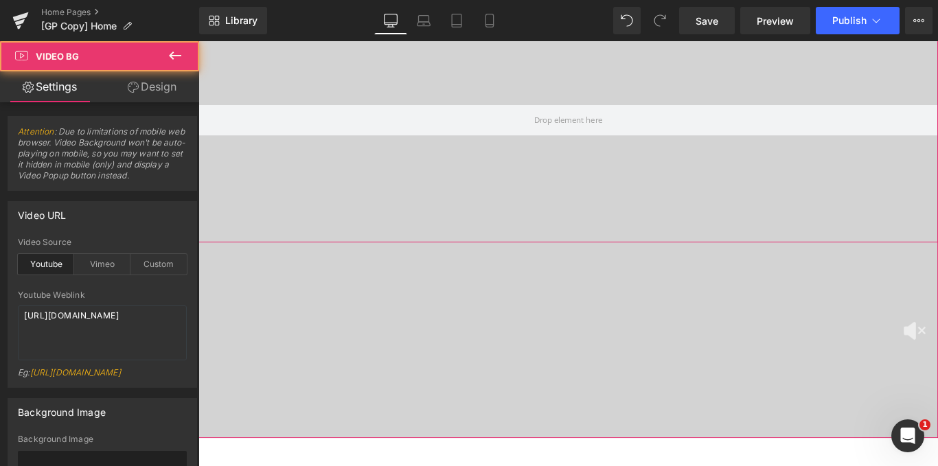
scroll to position [0, 0]
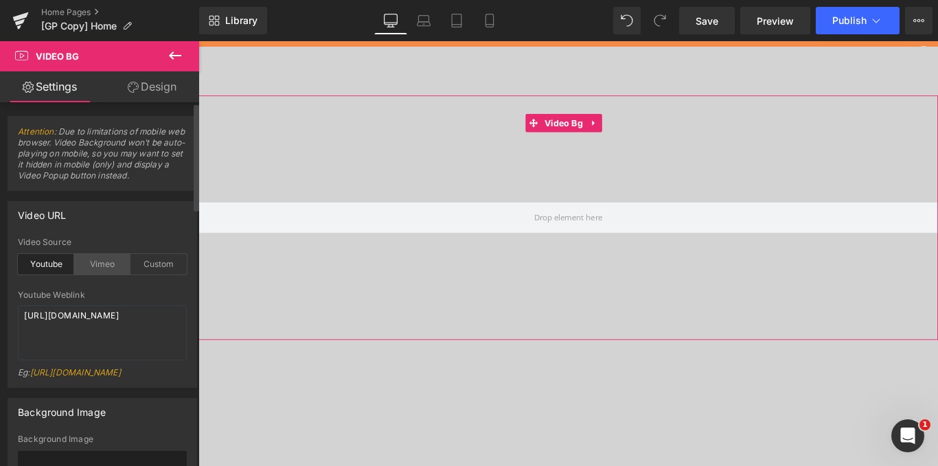
click at [87, 270] on div "Vimeo" at bounding box center [102, 264] width 56 height 21
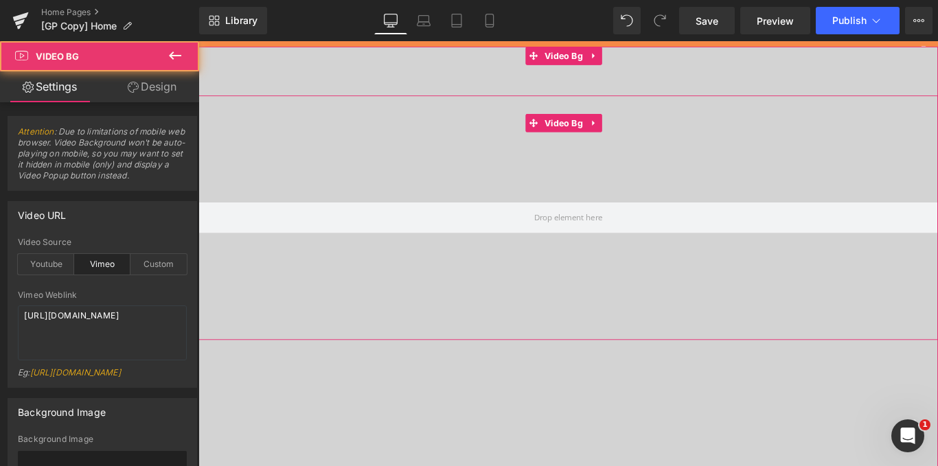
click at [527, 148] on div at bounding box center [613, 239] width 831 height 275
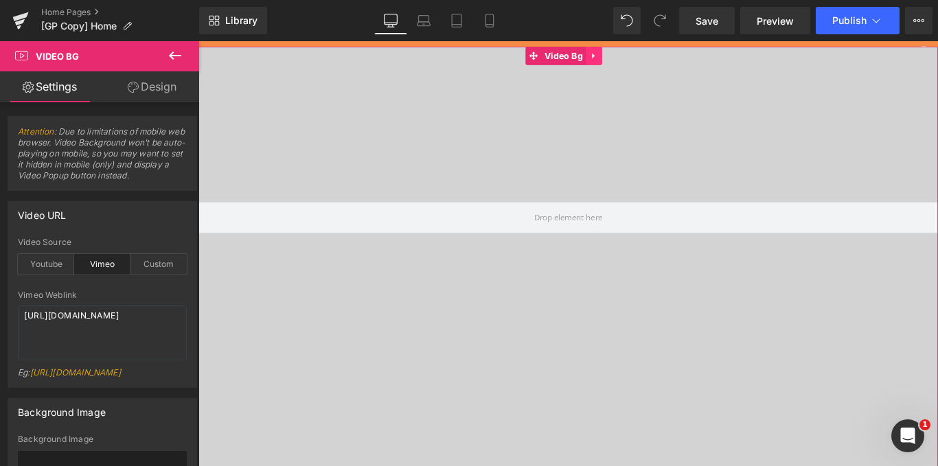
click at [649, 58] on link at bounding box center [643, 57] width 18 height 21
click at [643, 64] on link at bounding box center [652, 57] width 18 height 21
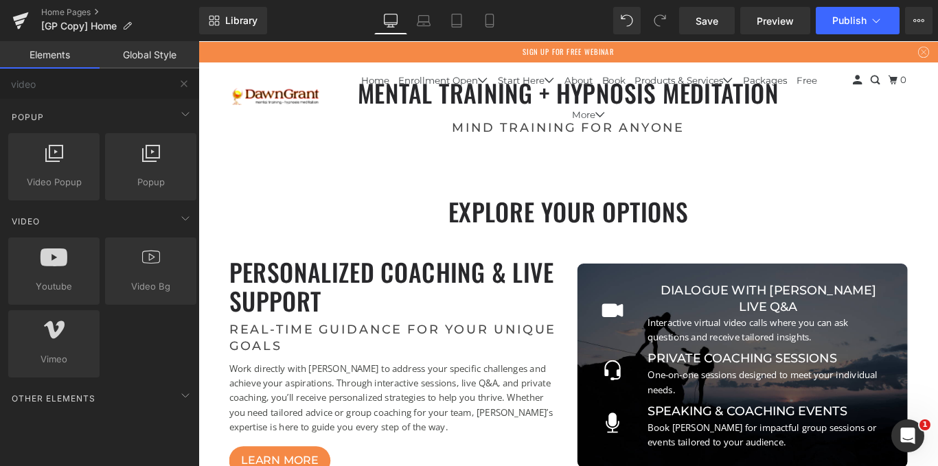
scroll to position [4964, 820]
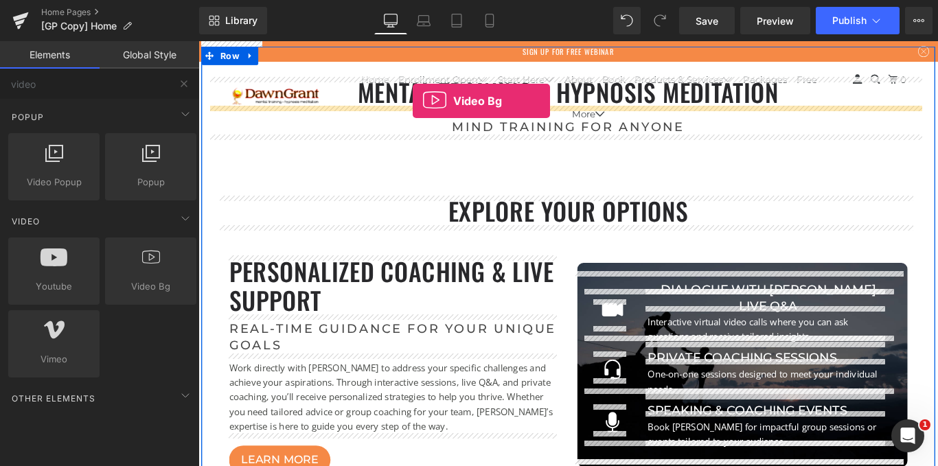
drag, startPoint x: 327, startPoint y: 295, endPoint x: 439, endPoint y: 111, distance: 215.3
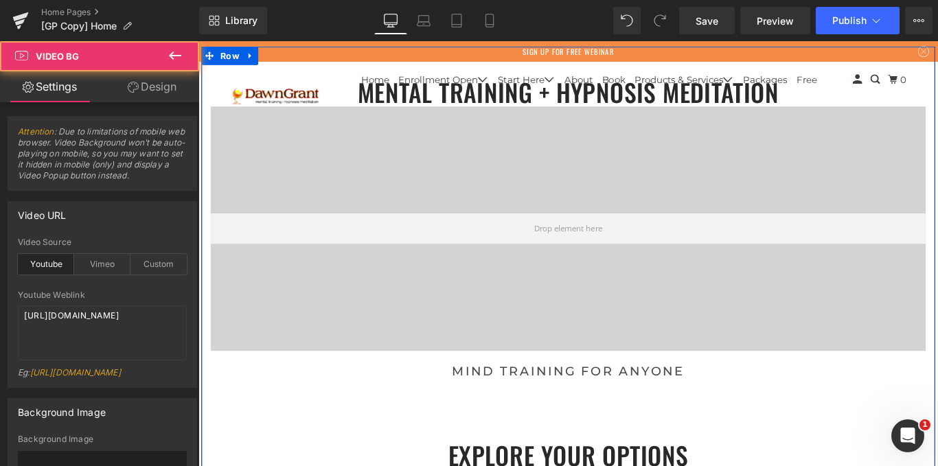
scroll to position [5239, 820]
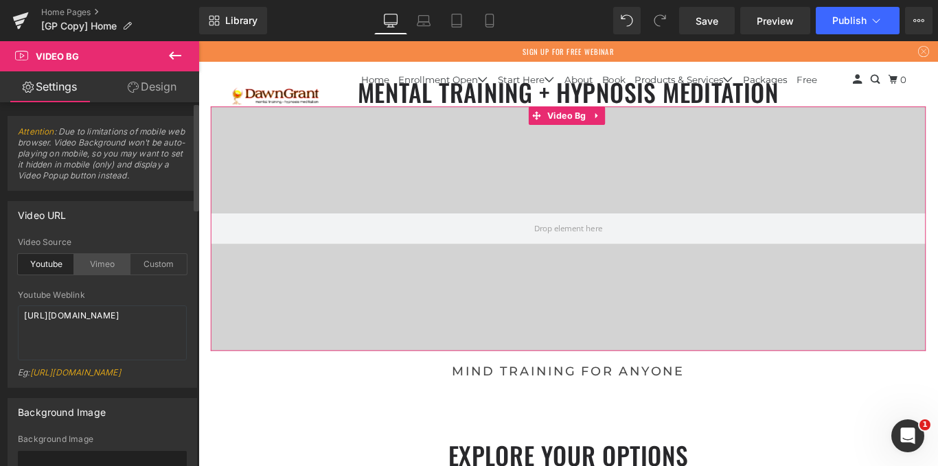
click at [86, 273] on div "Vimeo" at bounding box center [102, 264] width 56 height 21
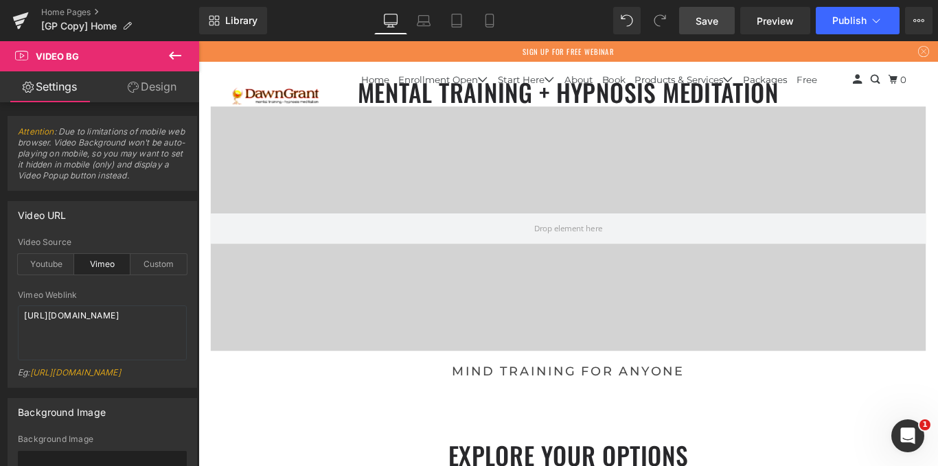
click at [718, 24] on span "Save" at bounding box center [706, 21] width 23 height 14
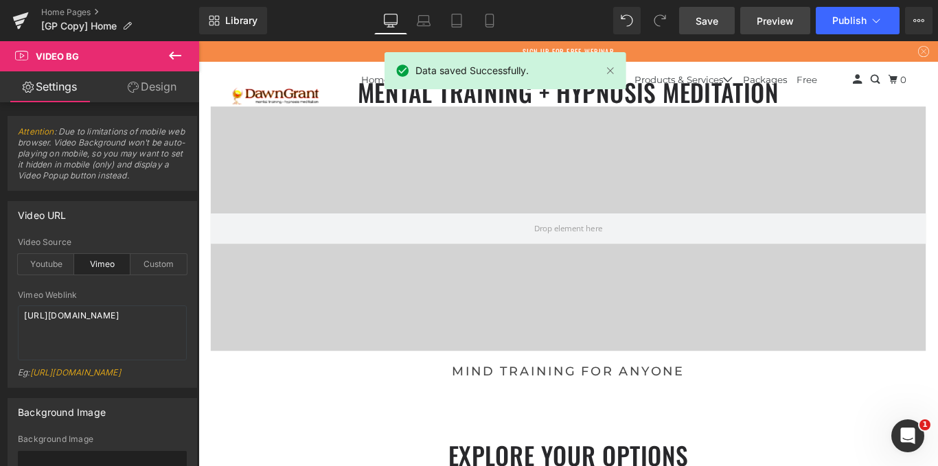
click at [759, 28] on link "Preview" at bounding box center [775, 20] width 70 height 27
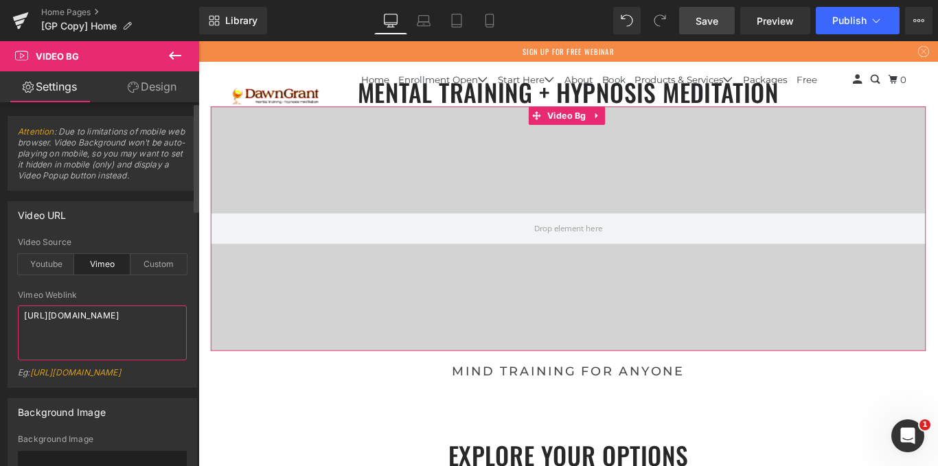
click at [124, 320] on textarea "[URL][DOMAIN_NAME]" at bounding box center [102, 333] width 169 height 55
paste textarea "player.vimeo.com/video/1110408771?autoplay=1&muted=1&background=1"
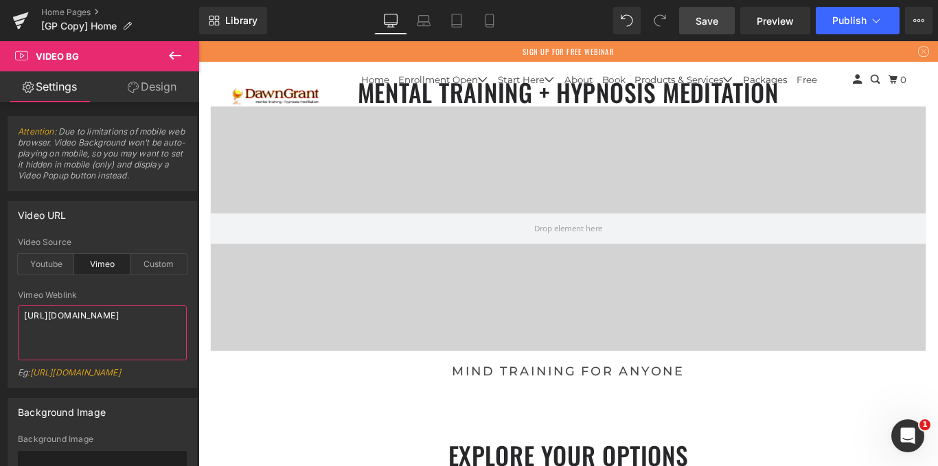
type textarea "[URL][DOMAIN_NAME]"
click at [722, 21] on link "Save" at bounding box center [707, 20] width 56 height 27
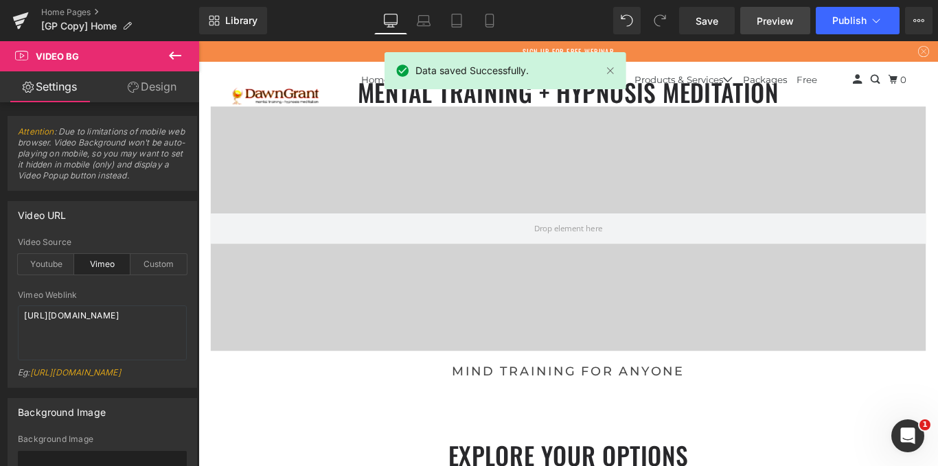
click at [767, 20] on span "Preview" at bounding box center [775, 21] width 37 height 14
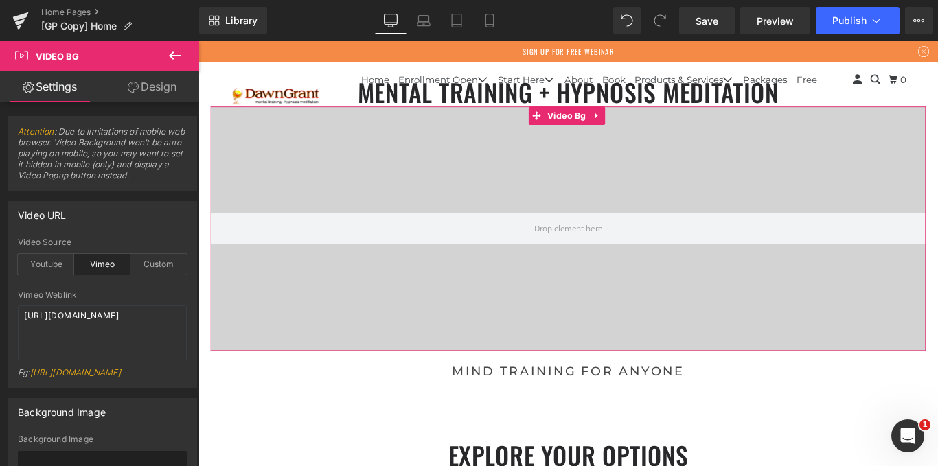
click at [140, 82] on link "Design" at bounding box center [152, 86] width 100 height 31
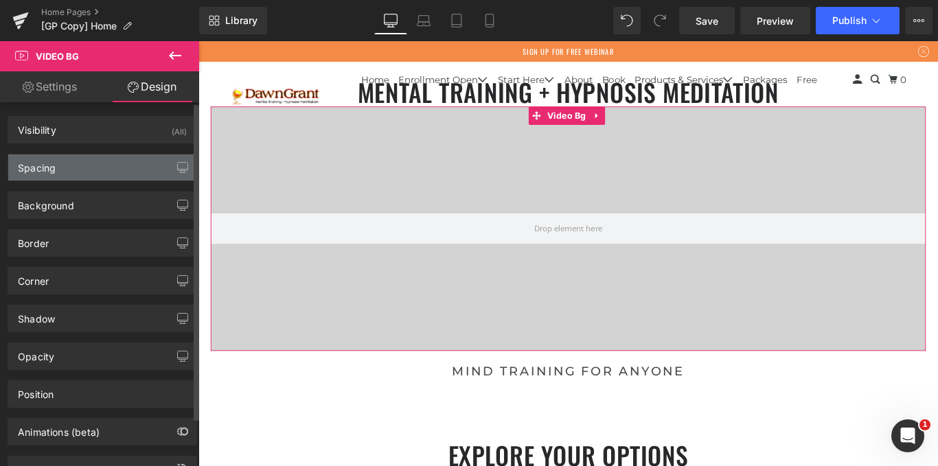
click at [108, 169] on div "Spacing" at bounding box center [102, 167] width 188 height 26
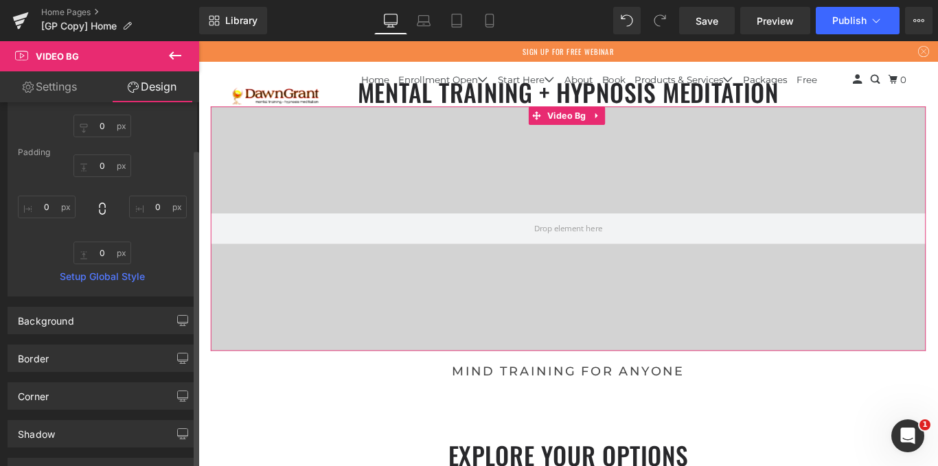
scroll to position [54, 0]
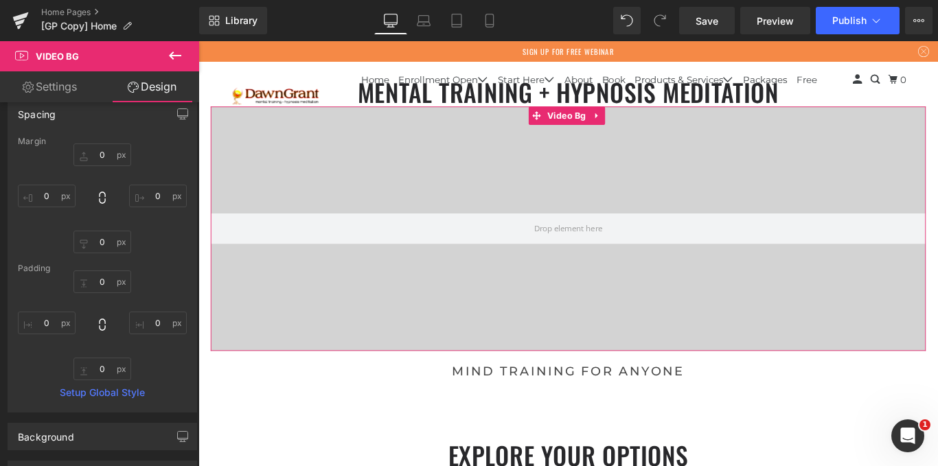
click at [79, 80] on link "Settings" at bounding box center [50, 86] width 100 height 31
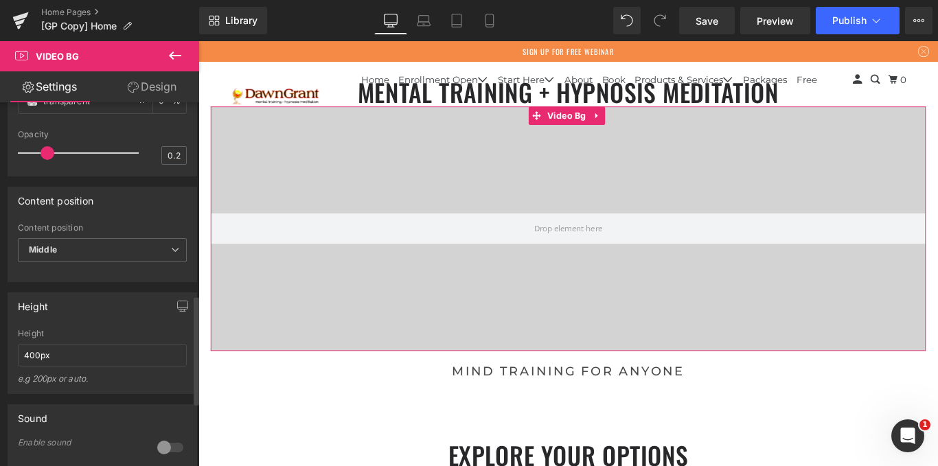
scroll to position [644, 0]
click at [136, 234] on div "Content position Middle Top Middle Bottom" at bounding box center [102, 249] width 169 height 55
click at [135, 248] on span "Middle" at bounding box center [102, 250] width 169 height 24
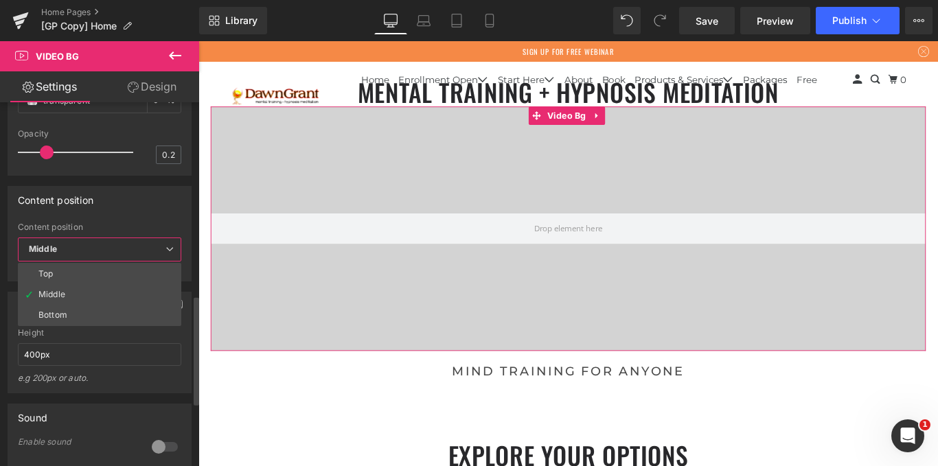
click at [108, 273] on li "Top" at bounding box center [99, 274] width 163 height 21
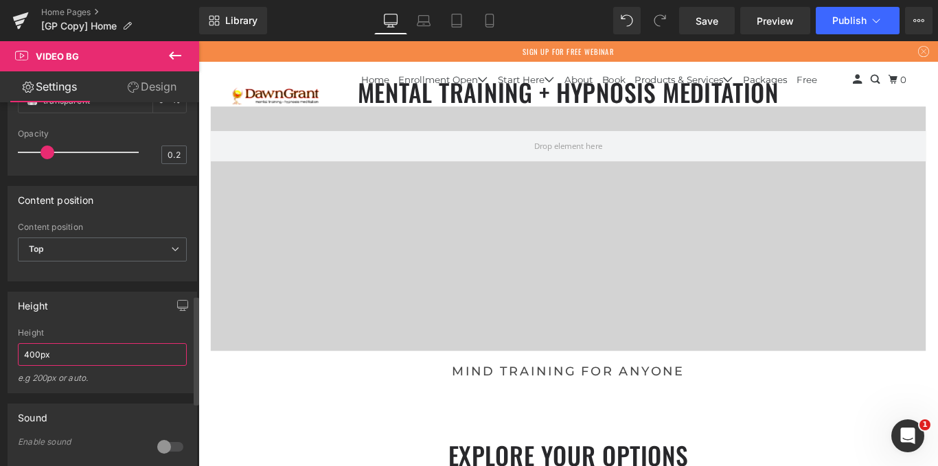
click at [84, 366] on div "Height 400px e.g 200px or auto." at bounding box center [102, 360] width 169 height 65
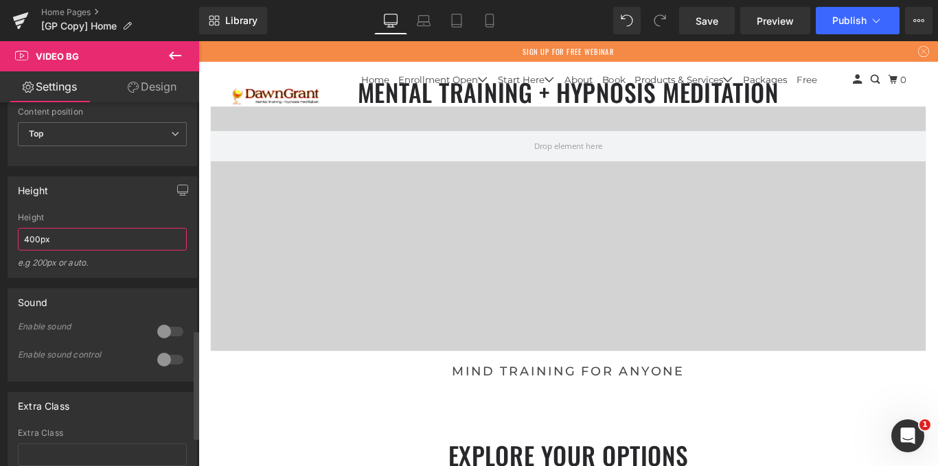
scroll to position [858, 0]
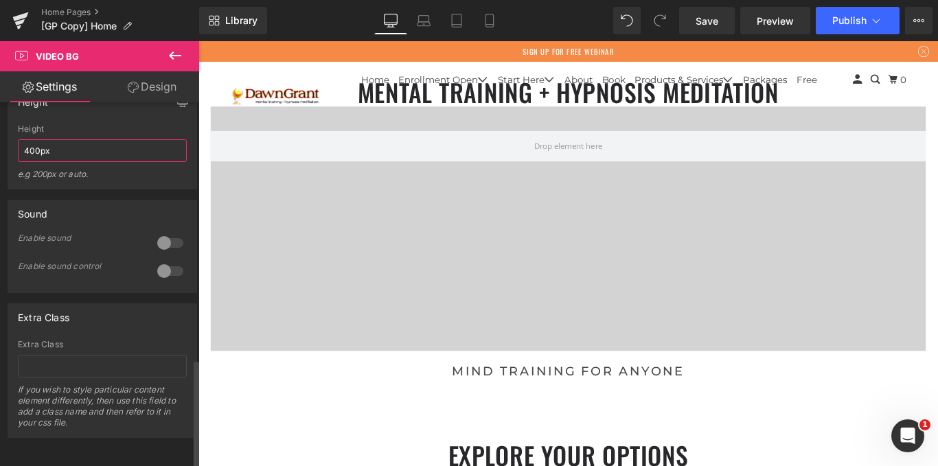
click at [34, 141] on input "400px" at bounding box center [102, 150] width 169 height 23
type input "800"
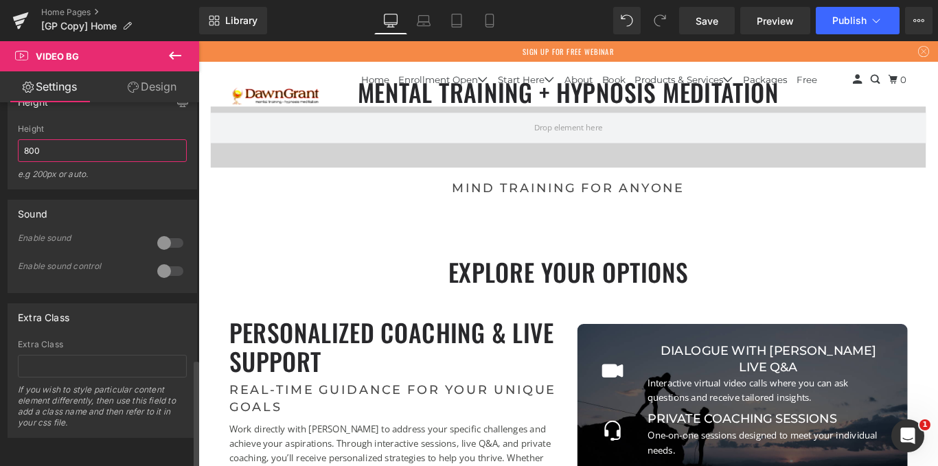
scroll to position [5033, 820]
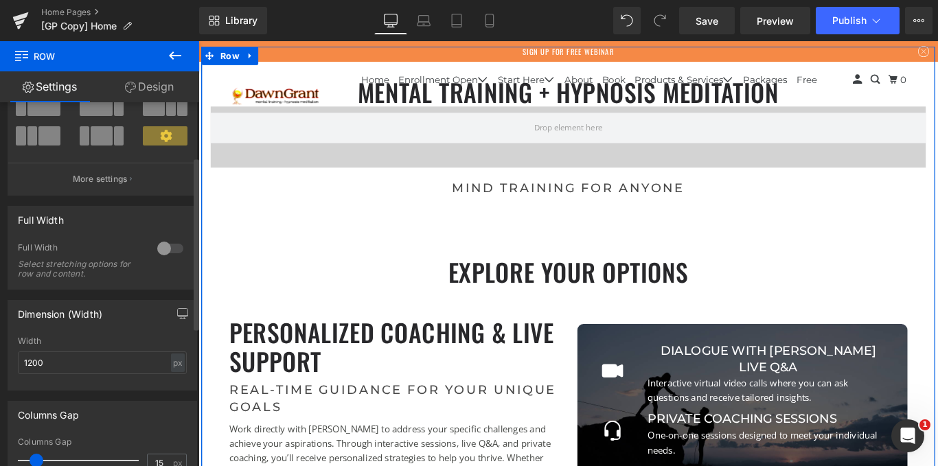
scroll to position [115, 0]
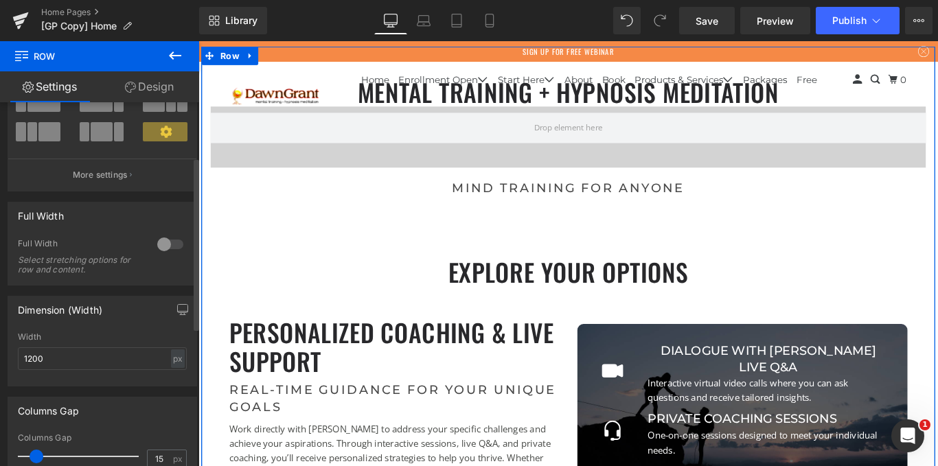
click at [159, 243] on div at bounding box center [170, 244] width 33 height 22
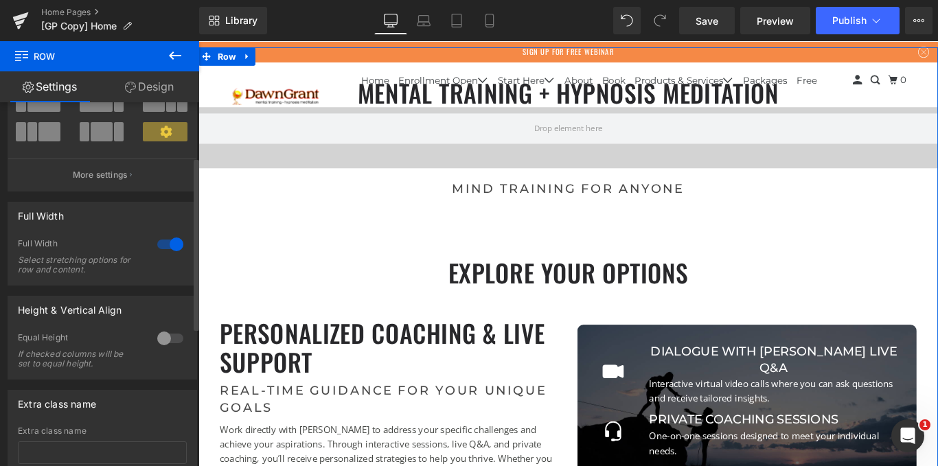
scroll to position [5001, 820]
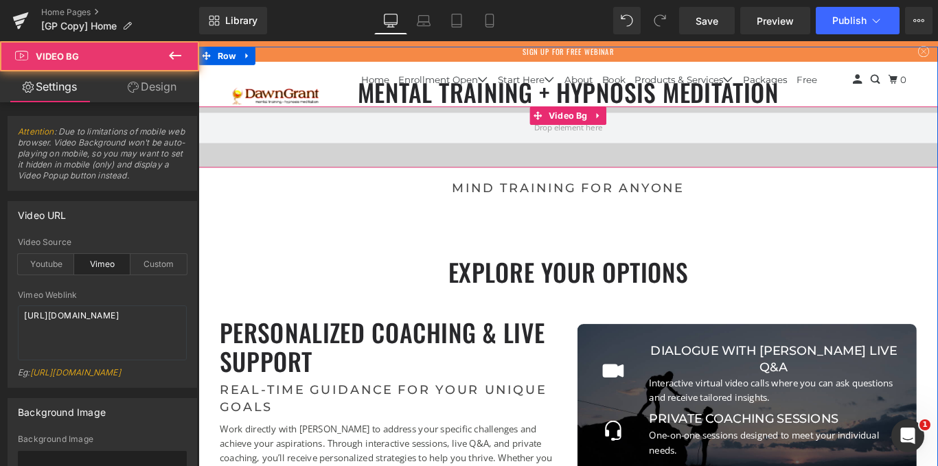
click at [623, 162] on div at bounding box center [613, 149] width 831 height 69
click at [597, 124] on span "Video Bg" at bounding box center [613, 125] width 50 height 21
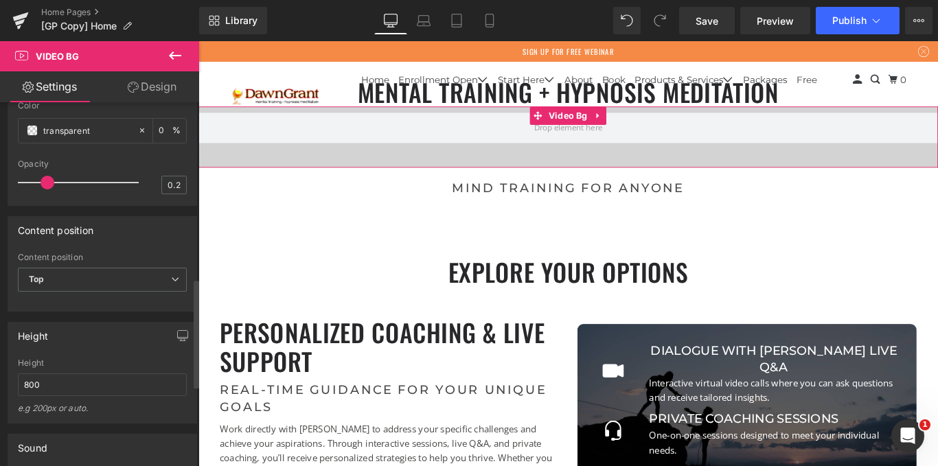
scroll to position [618, 0]
click at [65, 387] on input "800" at bounding box center [102, 380] width 169 height 23
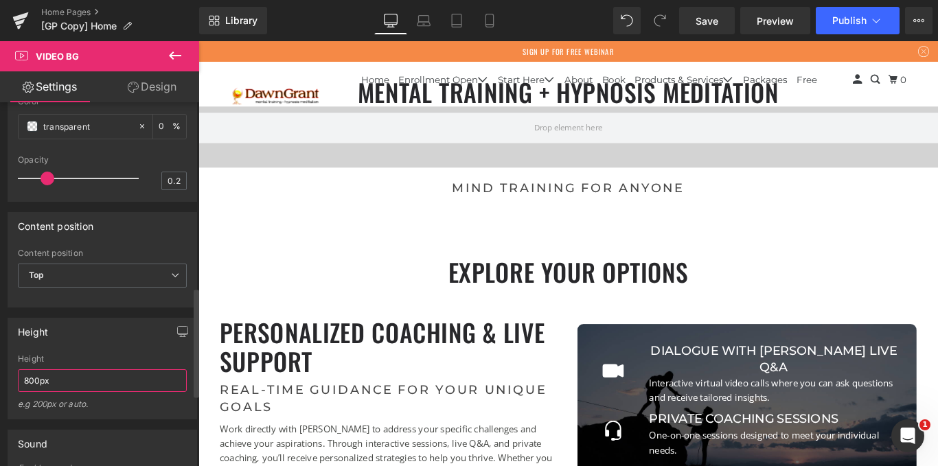
scroll to position [5481, 820]
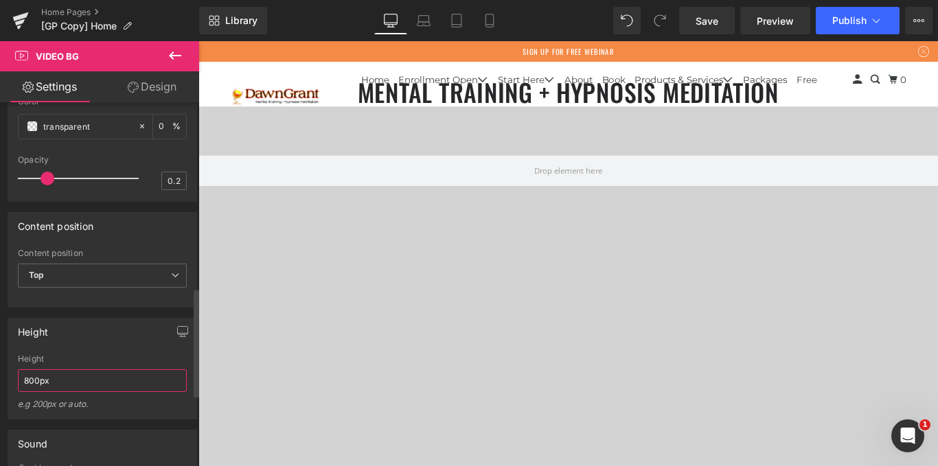
type input "800px"
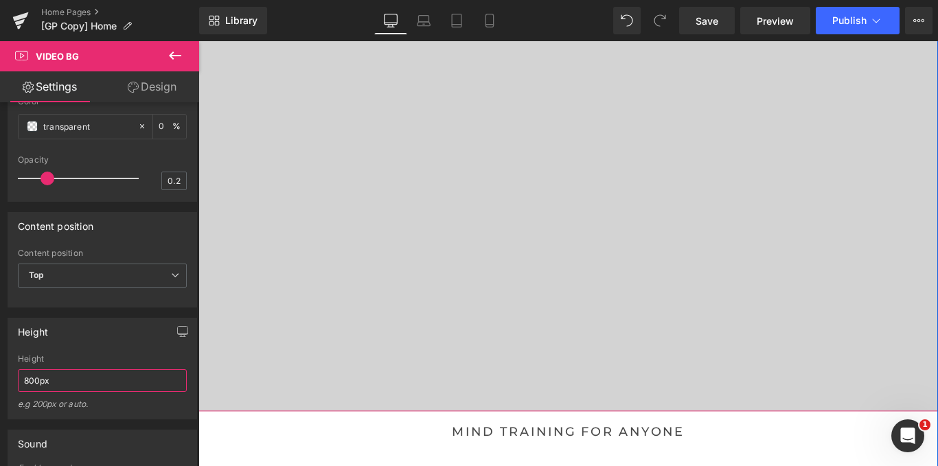
scroll to position [207, 0]
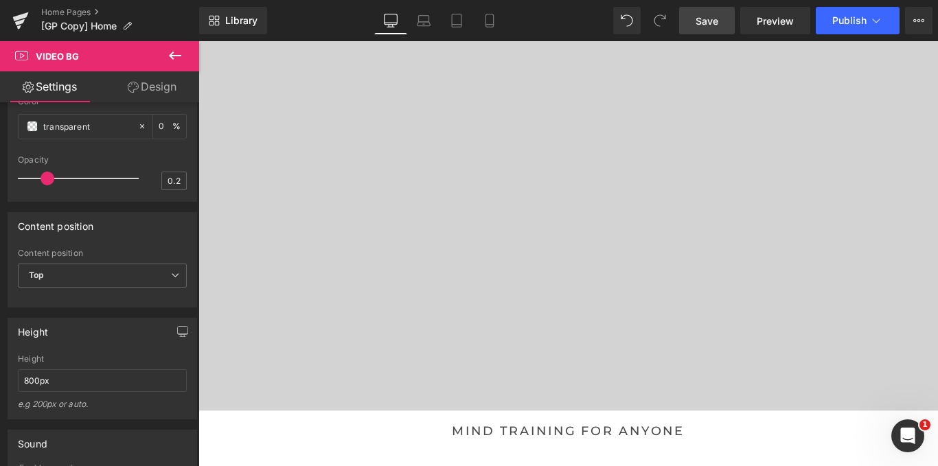
click at [726, 19] on link "Save" at bounding box center [707, 20] width 56 height 27
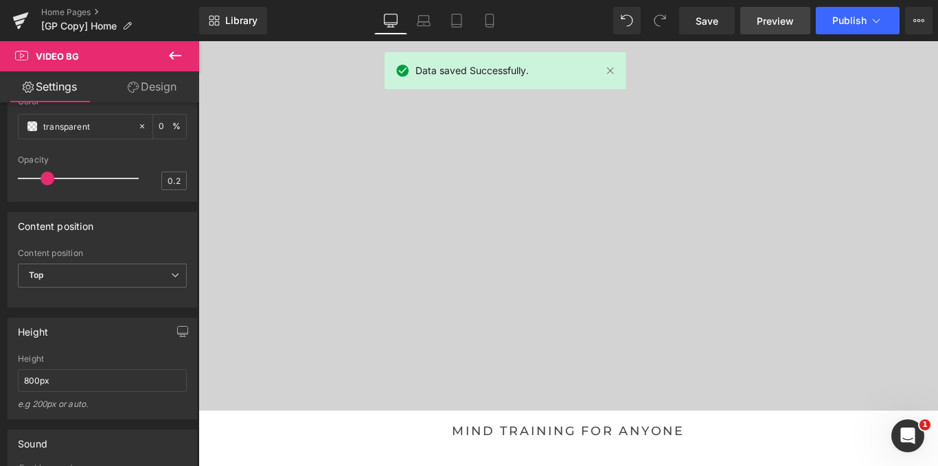
click at [752, 23] on link "Preview" at bounding box center [775, 20] width 70 height 27
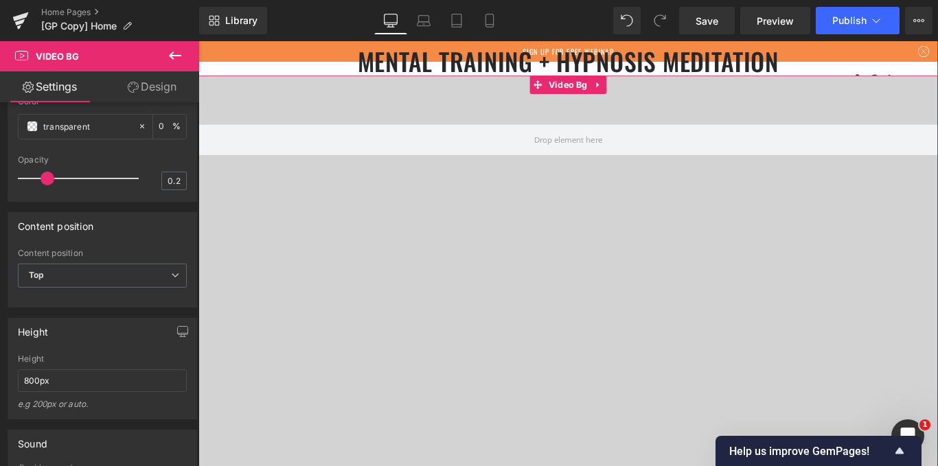
scroll to position [34, 0]
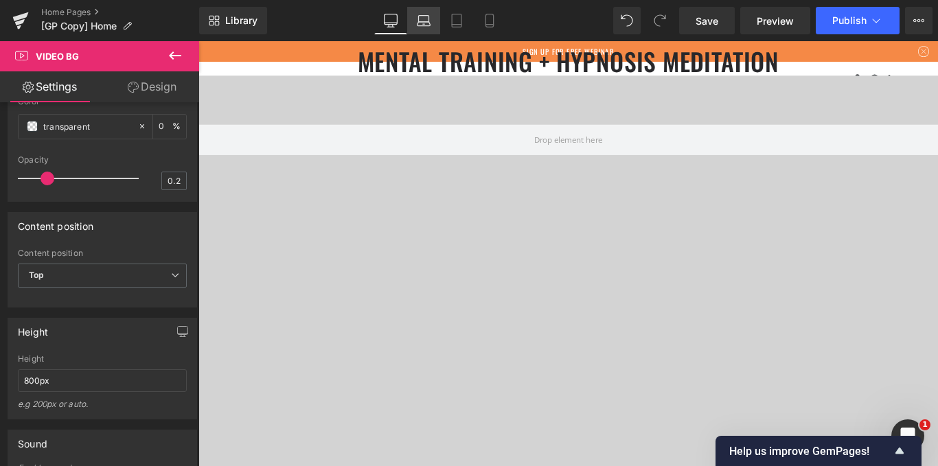
click at [433, 16] on link "Laptop" at bounding box center [423, 20] width 33 height 27
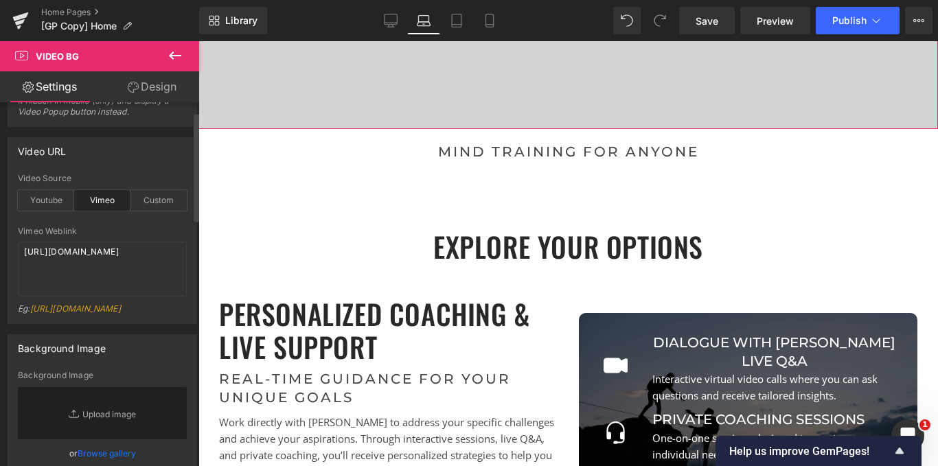
scroll to position [0, 0]
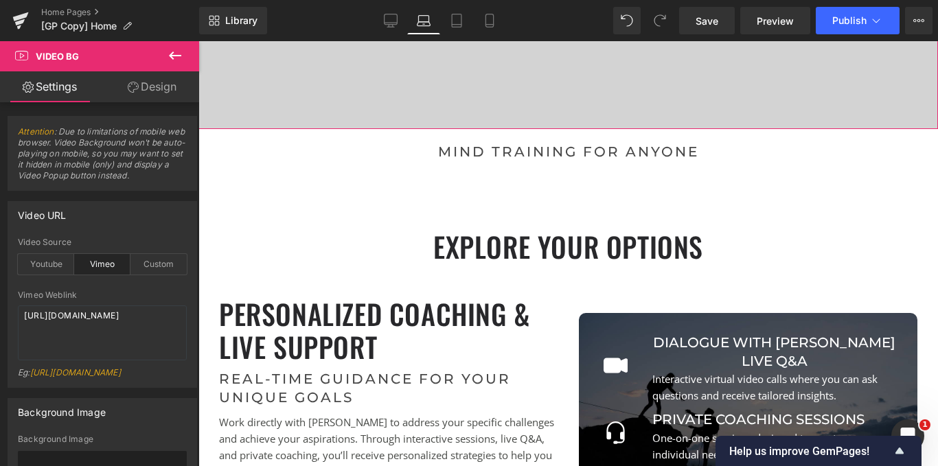
click at [152, 82] on link "Design" at bounding box center [152, 86] width 100 height 31
